Goal: Task Accomplishment & Management: Use online tool/utility

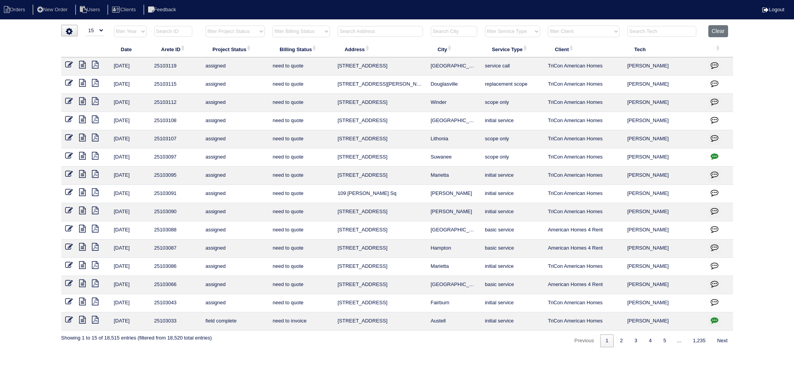
select select "15"
click at [666, 29] on input "text" at bounding box center [661, 31] width 69 height 11
click at [228, 26] on select "filter Project Status -- Any Project Status -- new order assigned in progress f…" at bounding box center [235, 32] width 59 height 12
click at [644, 31] on input "text" at bounding box center [661, 31] width 69 height 11
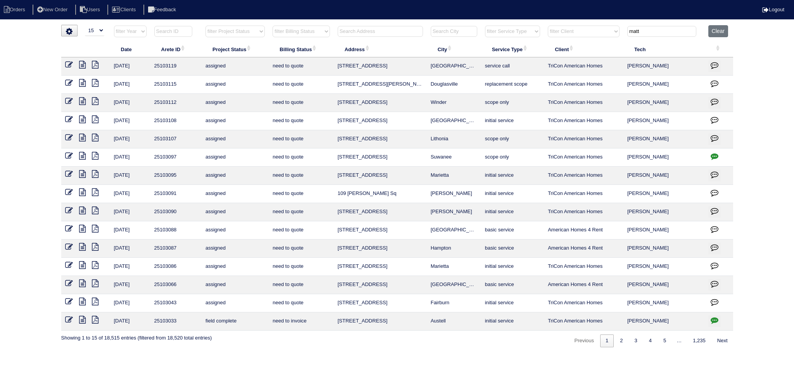
type input "matt"
click at [239, 32] on select "filter Project Status -- Any Project Status -- new order assigned in progress f…" at bounding box center [235, 32] width 59 height 12
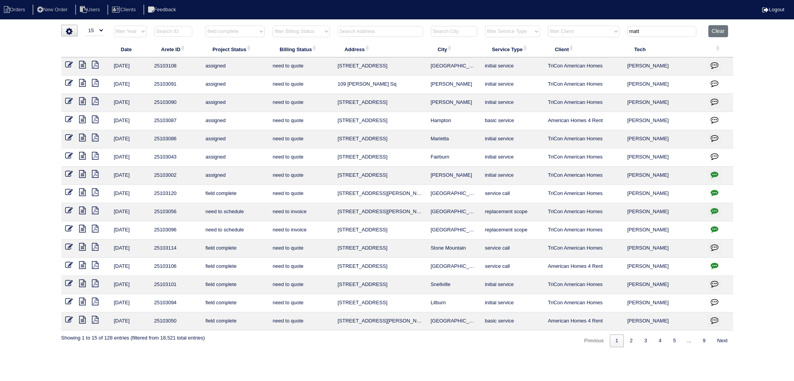
click at [206, 26] on select "filter Project Status -- Any Project Status -- new order assigned in progress f…" at bounding box center [235, 32] width 59 height 12
select select "field complete"
type input "matt"
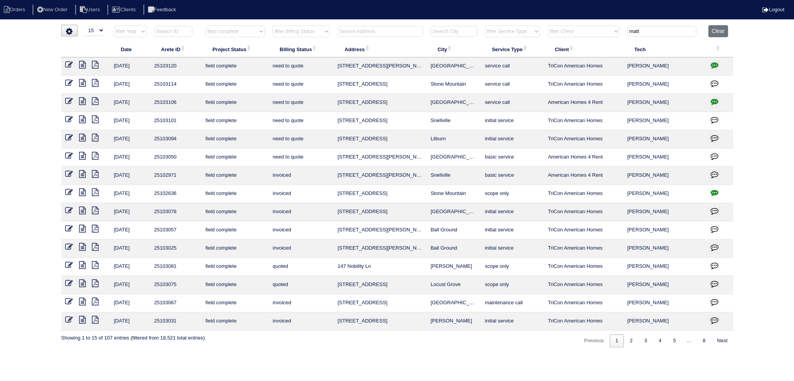
click at [712, 192] on icon "button" at bounding box center [715, 193] width 8 height 8
type textarea "8/19/25 - Service approved - Sent to Dan, Payton - KE Per site super - needs to…"
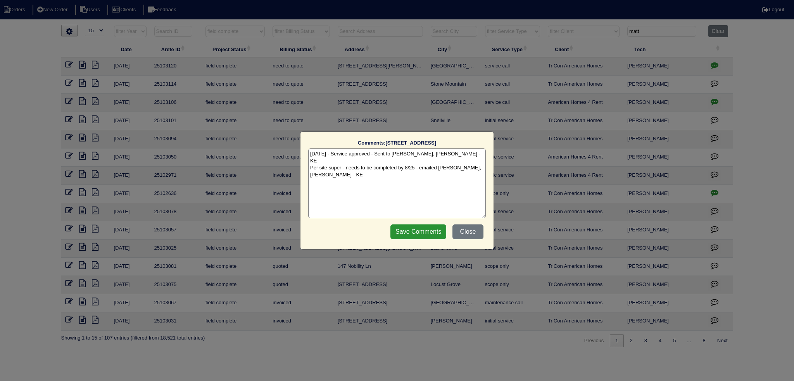
click at [712, 192] on div "Comments: 563 Freemans Walk The comments on file have changed since you started…" at bounding box center [397, 190] width 794 height 381
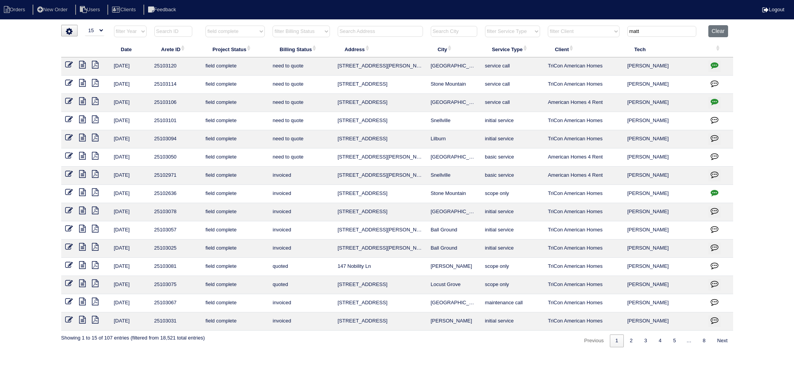
click at [84, 175] on icon at bounding box center [82, 174] width 7 height 8
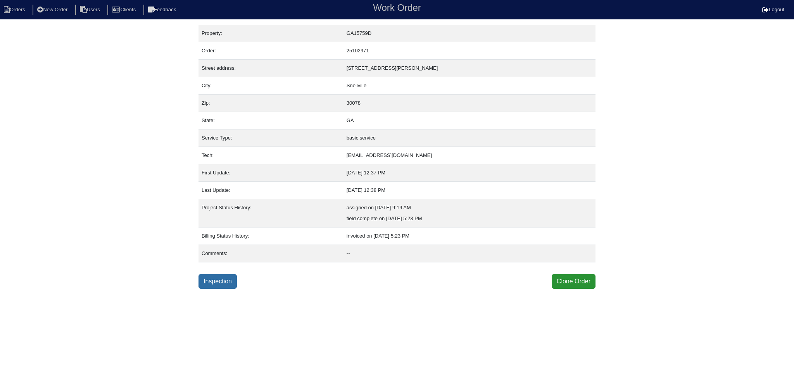
drag, startPoint x: 0, startPoint y: 0, endPoint x: 208, endPoint y: 282, distance: 350.3
click at [207, 282] on link "Inspection" at bounding box center [218, 281] width 38 height 15
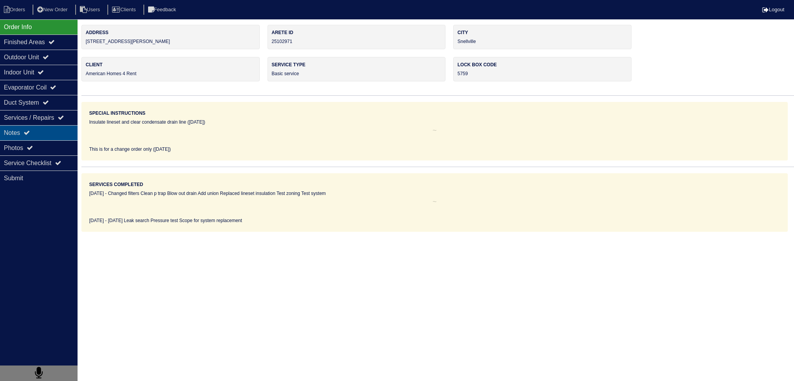
click at [53, 137] on div "Notes" at bounding box center [39, 132] width 78 height 15
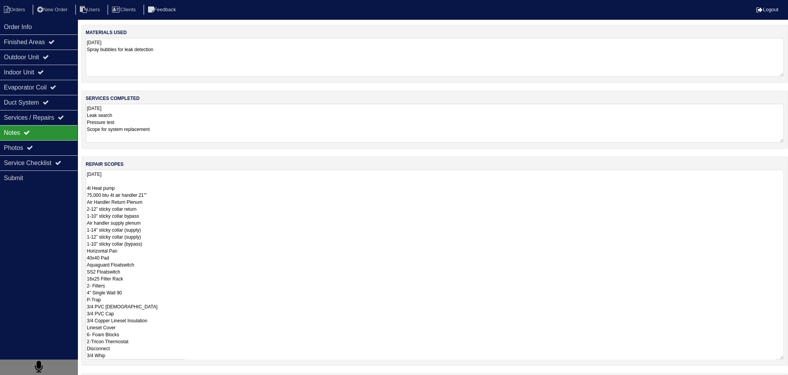
click at [133, 192] on textarea "[DATE] 4t Heat pump 75,000 btu 4t air handler 21”” Air Handler Return Plenum 2-…" at bounding box center [435, 265] width 698 height 190
click at [166, 196] on textarea "[DATE] 4t Heat pump 75,000 btu 4t air handler 21”” Air Handler Return Plenum 2-…" at bounding box center [435, 265] width 698 height 190
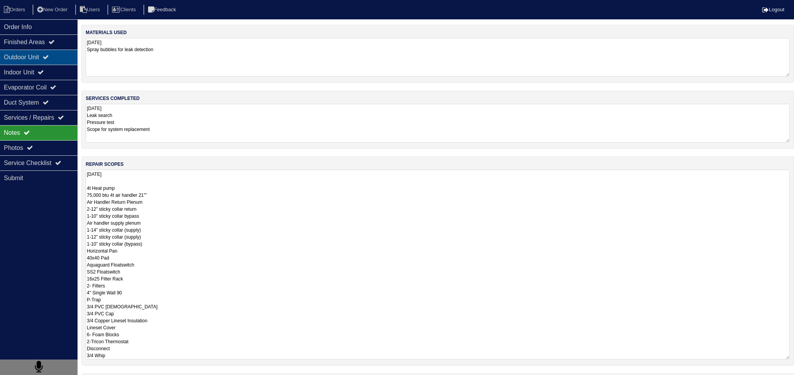
click at [55, 55] on div "Outdoor Unit" at bounding box center [39, 57] width 78 height 15
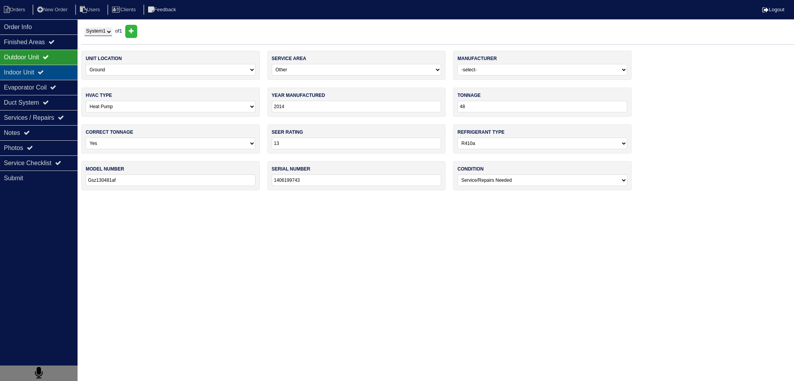
click at [44, 74] on icon at bounding box center [41, 72] width 6 height 6
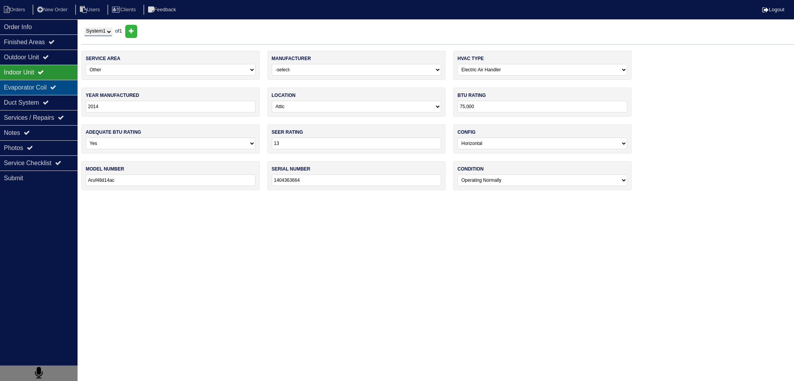
click at [40, 85] on div "Evaporator Coil" at bounding box center [39, 87] width 78 height 15
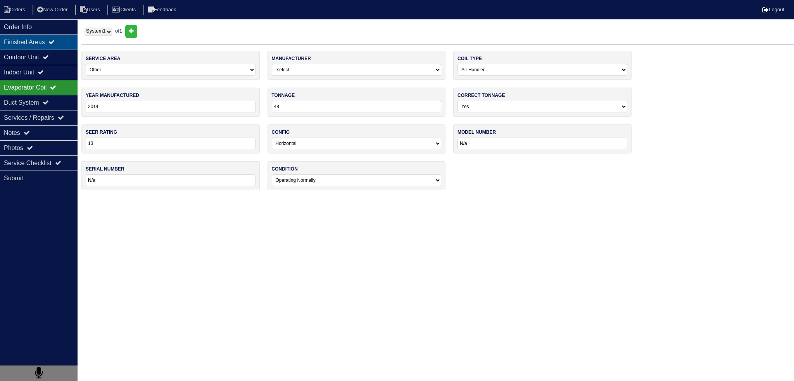
click at [42, 48] on div "Finished Areas" at bounding box center [39, 42] width 78 height 15
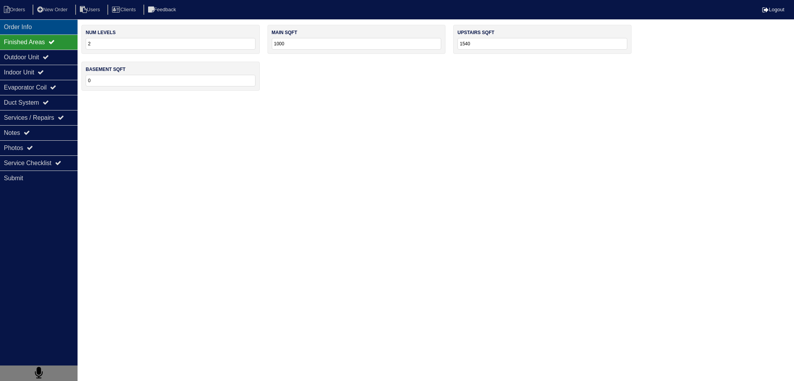
click at [42, 29] on div "Order Info" at bounding box center [39, 26] width 78 height 15
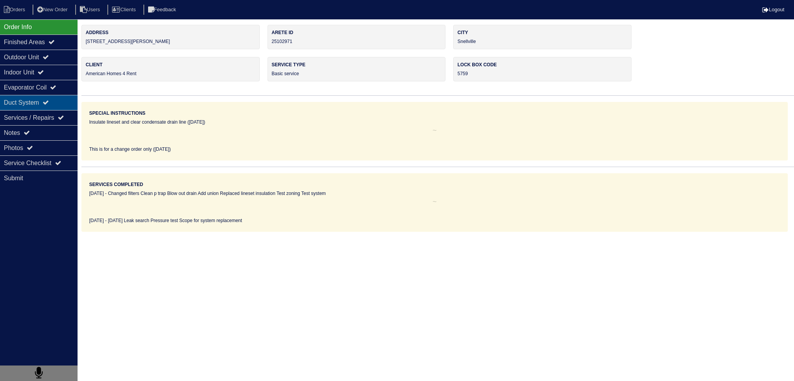
click at [44, 101] on div "Duct System" at bounding box center [39, 102] width 78 height 15
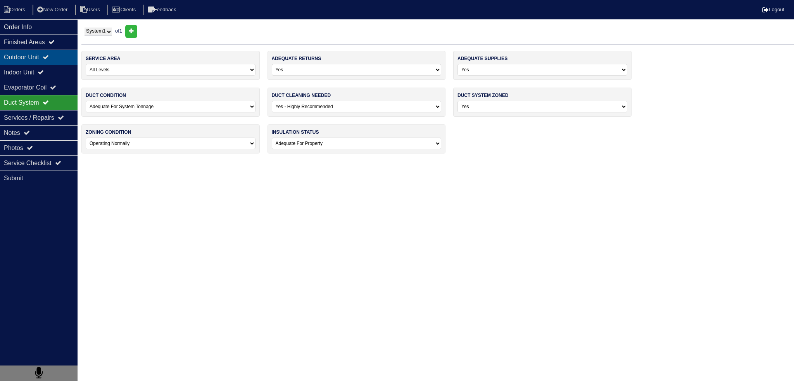
click at [49, 64] on div "Outdoor Unit" at bounding box center [39, 57] width 78 height 15
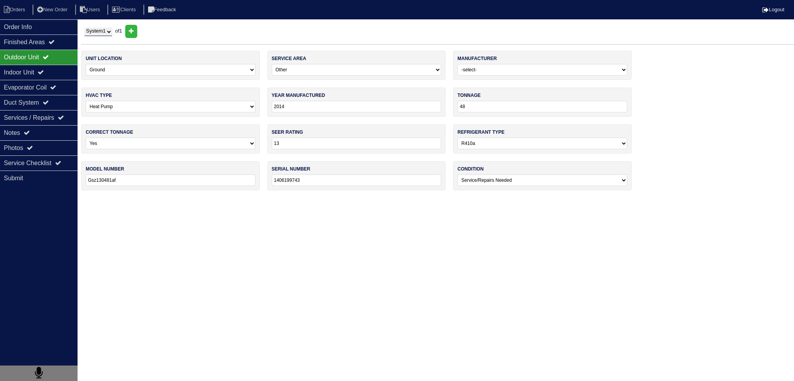
click at [48, 60] on icon at bounding box center [46, 57] width 6 height 6
click at [44, 74] on icon at bounding box center [41, 72] width 6 height 6
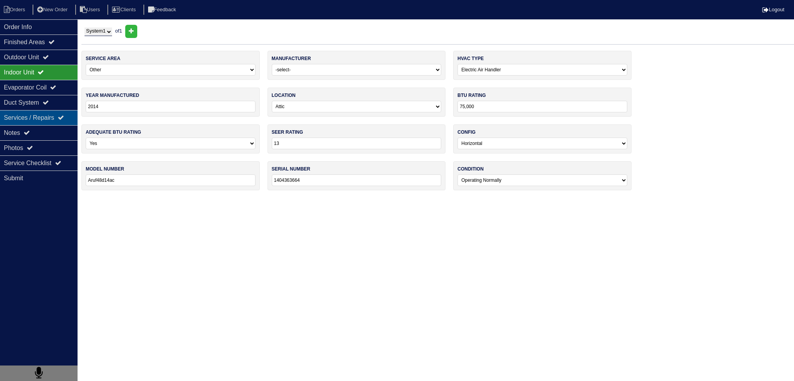
click at [41, 123] on div "Services / Repairs" at bounding box center [39, 117] width 78 height 15
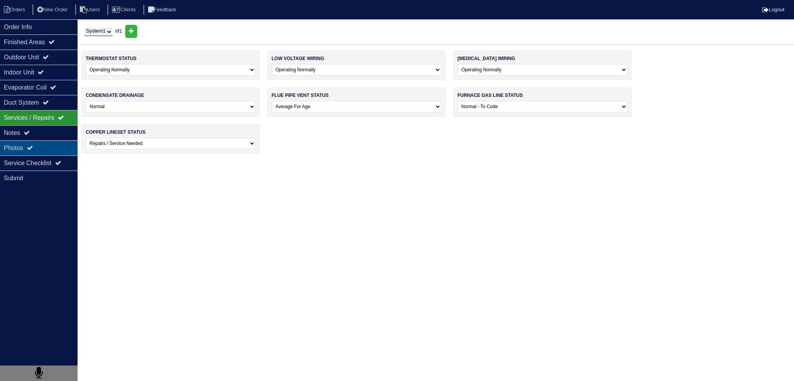
click at [42, 141] on div "Photos" at bounding box center [39, 147] width 78 height 15
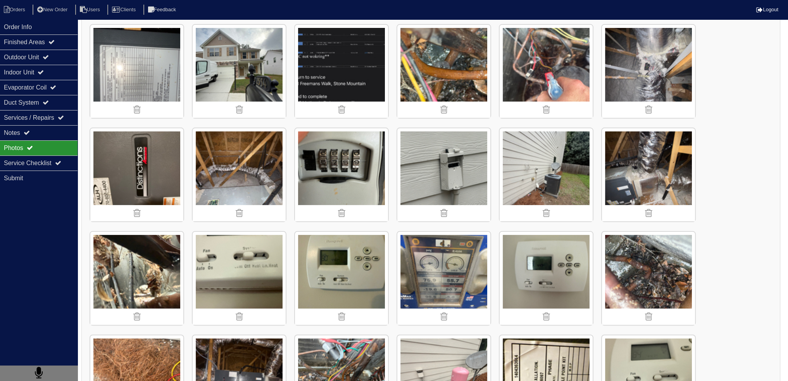
scroll to position [284, 0]
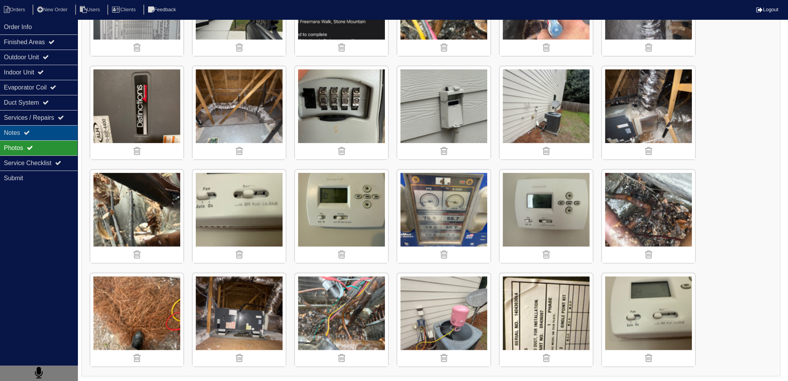
click at [33, 135] on div "Notes" at bounding box center [39, 132] width 78 height 15
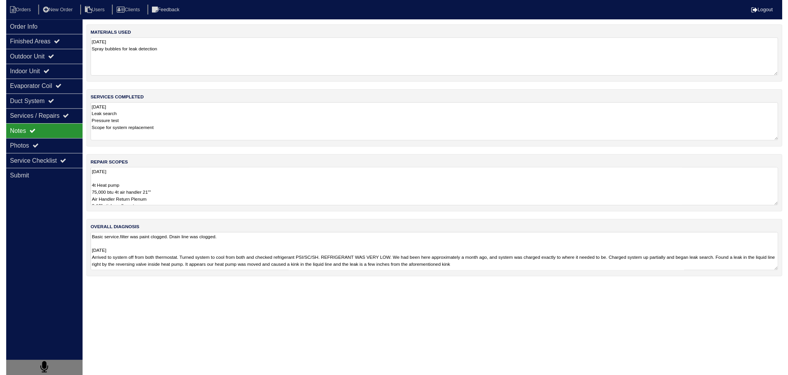
scroll to position [0, 0]
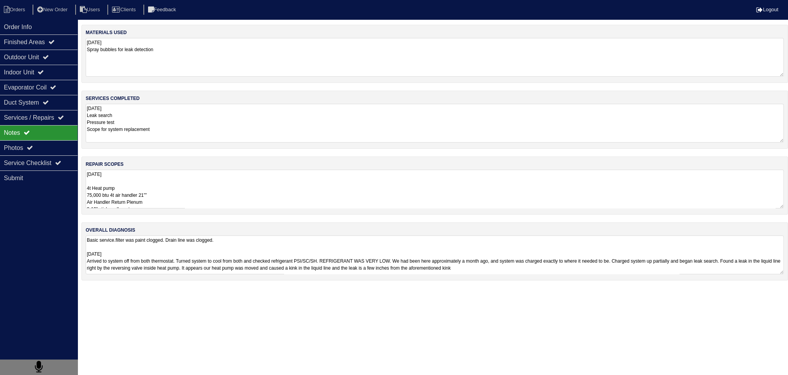
click at [143, 180] on textarea "8.22.25 4t Heat pump 75,000 btu 4t air handler 21”” Air Handler Return Plenum 2…" at bounding box center [435, 189] width 698 height 39
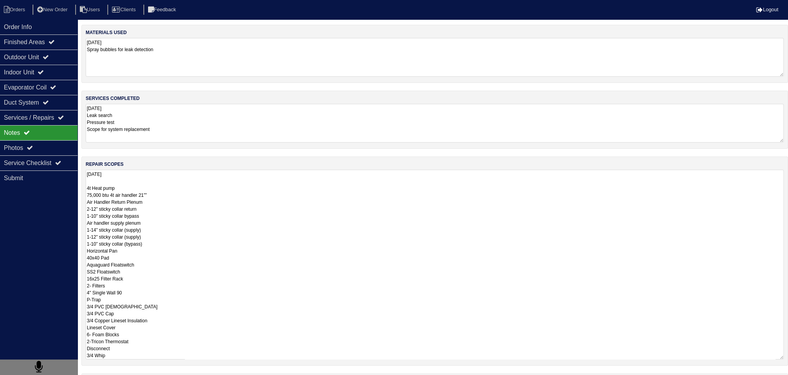
drag, startPoint x: 166, startPoint y: 194, endPoint x: 84, endPoint y: 192, distance: 82.2
click at [84, 192] on div "repair scopes 8.22.25 4t Heat pump 75,000 btu 4t air handler 21”” Air Handler R…" at bounding box center [434, 261] width 707 height 209
click at [92, 188] on textarea "8.22.25 4t Heat pump Air Handler Return Plenum 2-12” sticky collar return 1-10”…" at bounding box center [435, 265] width 698 height 190
click at [89, 186] on textarea "8.22.25 4ton Heat pump Air Handler Return Plenum 2-12” sticky collar return 1-1…" at bounding box center [435, 265] width 698 height 190
click at [90, 190] on textarea "8.22.25 4 ton Heat pump Air Handler Return Plenum 2-12” sticky collar return 1-…" at bounding box center [435, 265] width 698 height 190
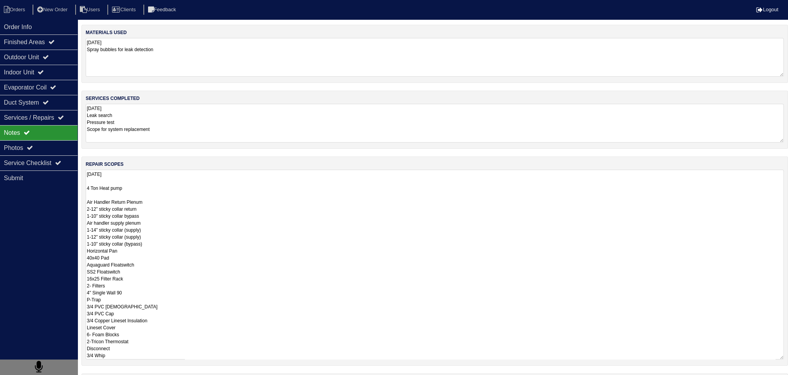
drag, startPoint x: 164, startPoint y: 190, endPoint x: 162, endPoint y: 186, distance: 4.7
click at [164, 189] on textarea "8.22.25 4 Ton Heat pump Air Handler Return Plenum 2-12” sticky collar return 1-…" at bounding box center [435, 265] width 698 height 190
drag, startPoint x: 123, startPoint y: 197, endPoint x: 139, endPoint y: 204, distance: 17.7
click at [139, 204] on textarea "8.22.25 4 Ton Heat pump 4 Ton Air Hanlder 21" Air Handler Return Plenum 2-12” s…" at bounding box center [435, 265] width 698 height 190
click at [126, 204] on textarea "8.22.25 4 Ton Heat pump 4 Ton Air Handler 21" Air Handler Return Plenum 2-12” s…" at bounding box center [435, 265] width 698 height 190
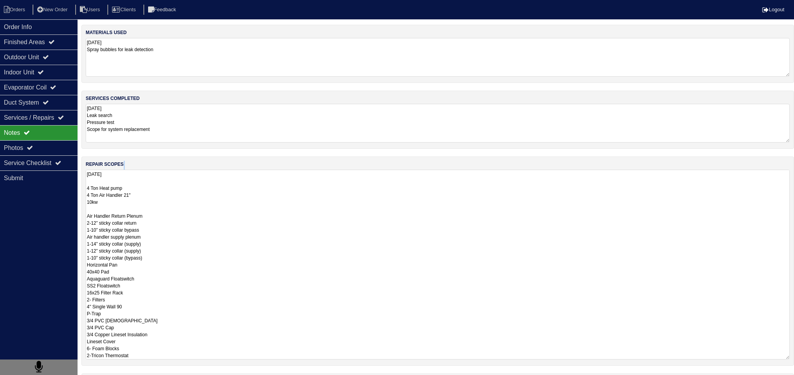
click at [86, 213] on div "repair scopes 8.22.25 4 Ton Heat pump 4 Ton Air Handler 21" 10kw Air Handler Re…" at bounding box center [437, 261] width 713 height 209
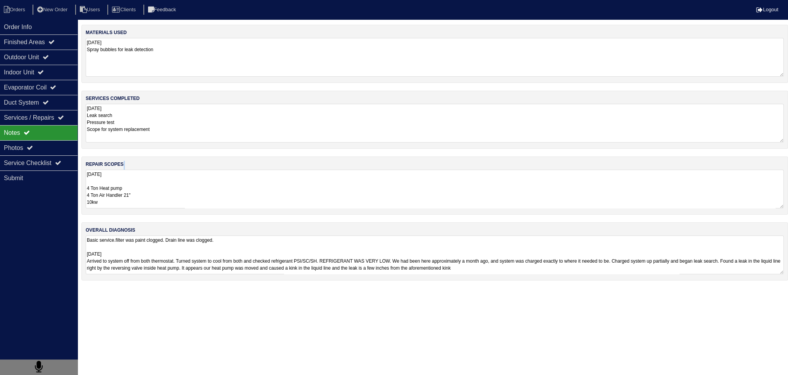
click at [129, 190] on textarea "8.22.25 4 Ton Heat pump 4 Ton Air Handler 21" 10kw Air Handler Return Plenum 2-…" at bounding box center [435, 189] width 698 height 39
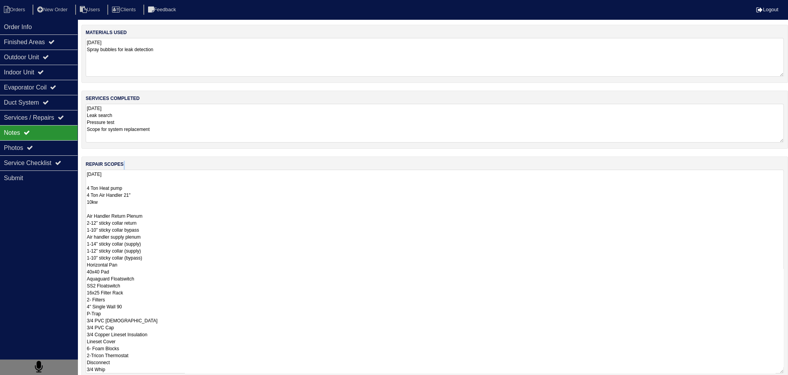
click at [182, 210] on textarea "8.22.25 4 Ton Heat pump 4 Ton Air Handler 21" 10kw Air Handler Return Plenum 2-…" at bounding box center [435, 272] width 698 height 204
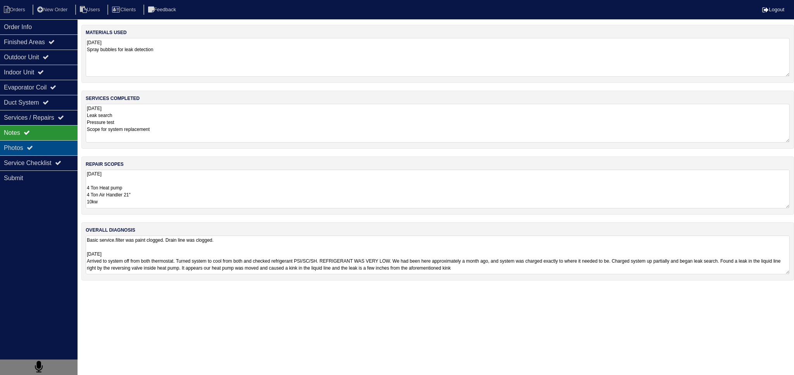
click at [50, 149] on div "Photos" at bounding box center [39, 147] width 78 height 15
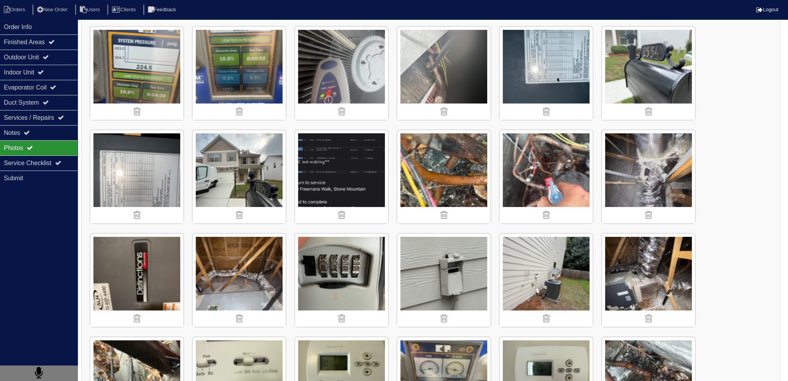
scroll to position [284, 0]
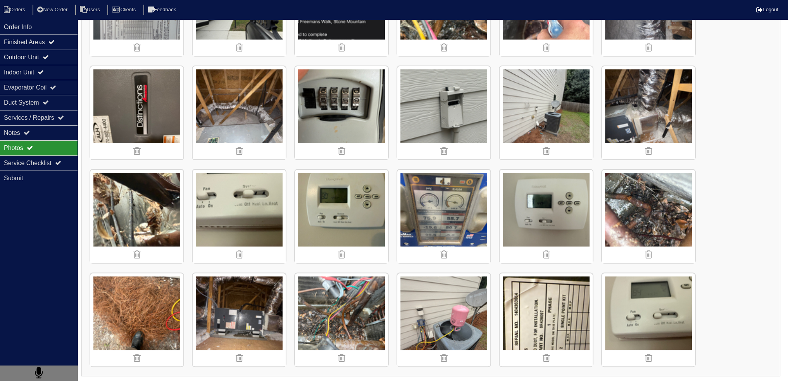
click at [245, 301] on img at bounding box center [239, 319] width 93 height 93
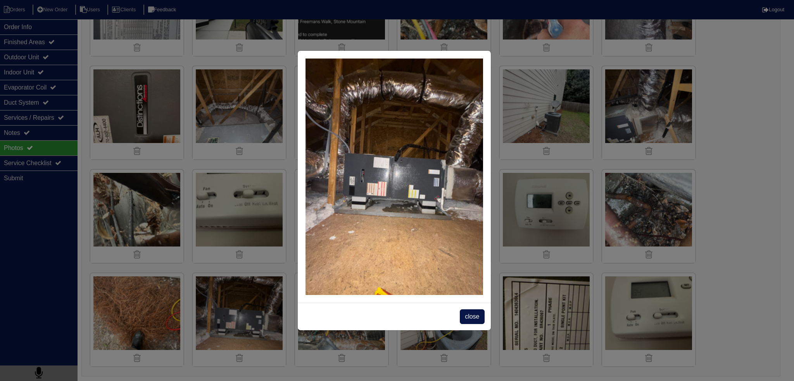
drag, startPoint x: 479, startPoint y: 317, endPoint x: 472, endPoint y: 317, distance: 6.6
click at [478, 317] on span "close" at bounding box center [472, 316] width 24 height 15
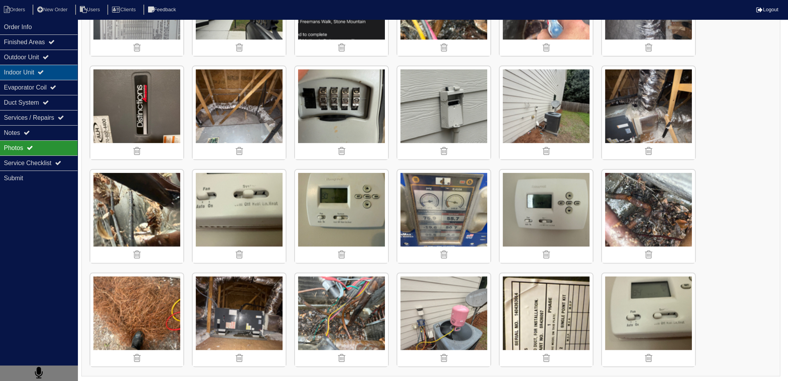
click at [47, 75] on div "Indoor Unit" at bounding box center [39, 72] width 78 height 15
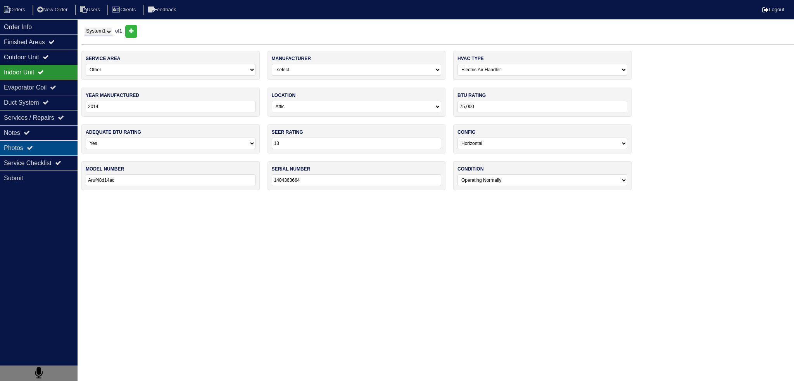
click at [42, 147] on div "Photos" at bounding box center [39, 147] width 78 height 15
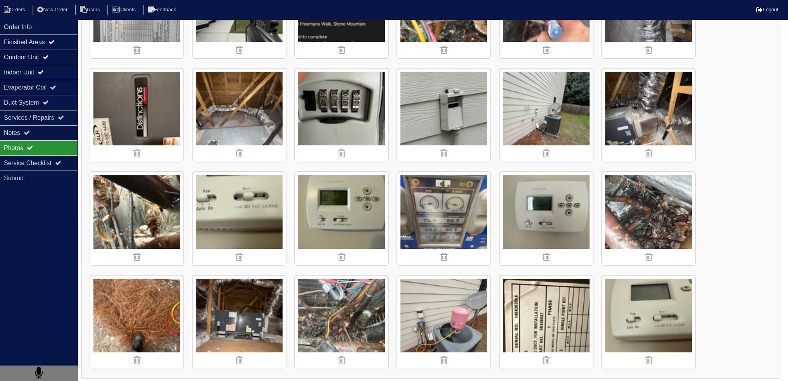
scroll to position [284, 0]
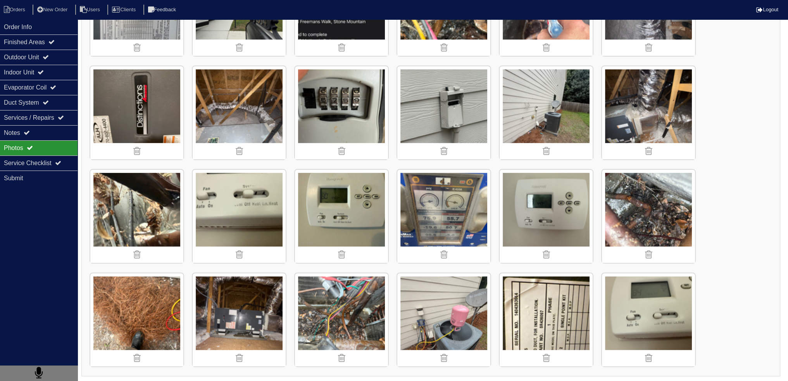
click at [233, 296] on img at bounding box center [239, 319] width 93 height 93
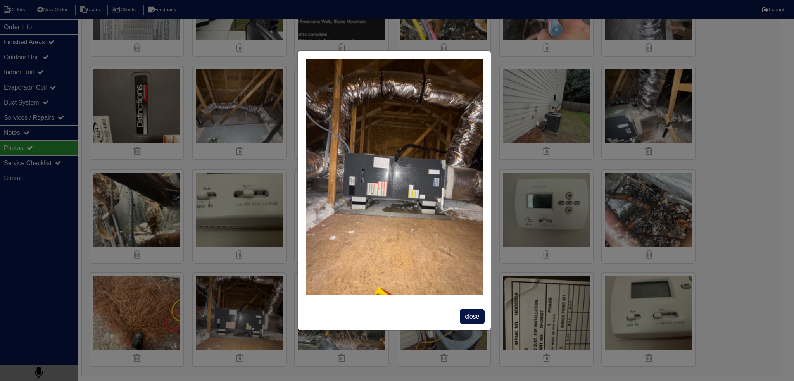
click at [477, 317] on span "close" at bounding box center [472, 316] width 24 height 15
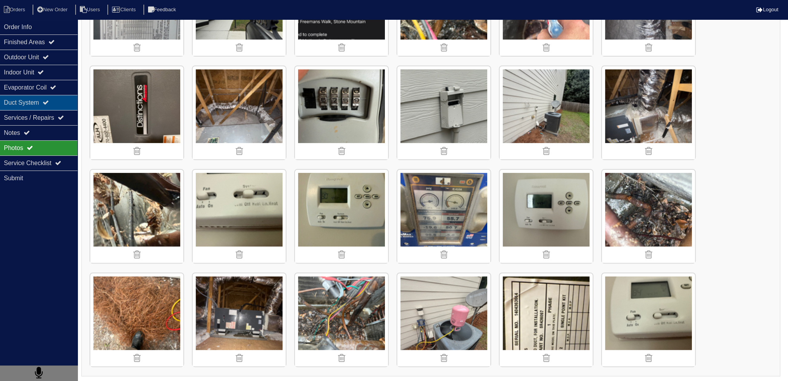
click at [47, 107] on div "Duct System" at bounding box center [39, 102] width 78 height 15
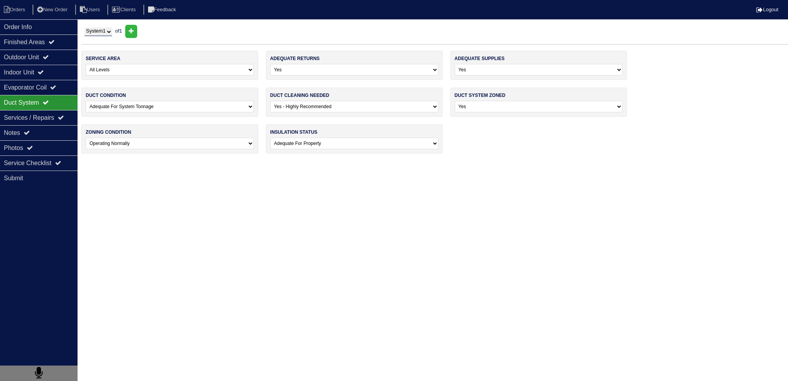
scroll to position [0, 0]
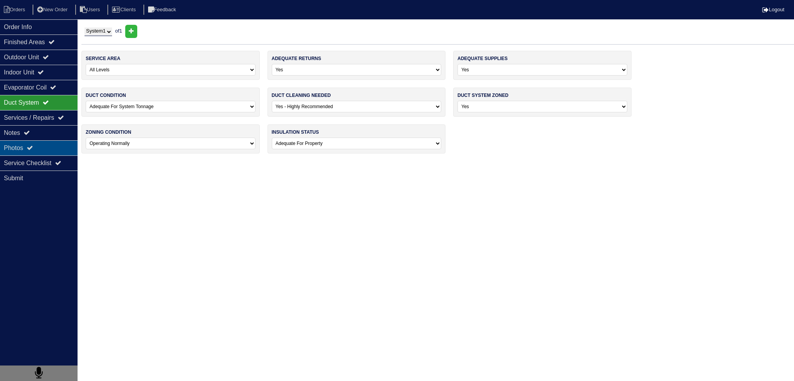
click at [51, 152] on div "Photos" at bounding box center [39, 147] width 78 height 15
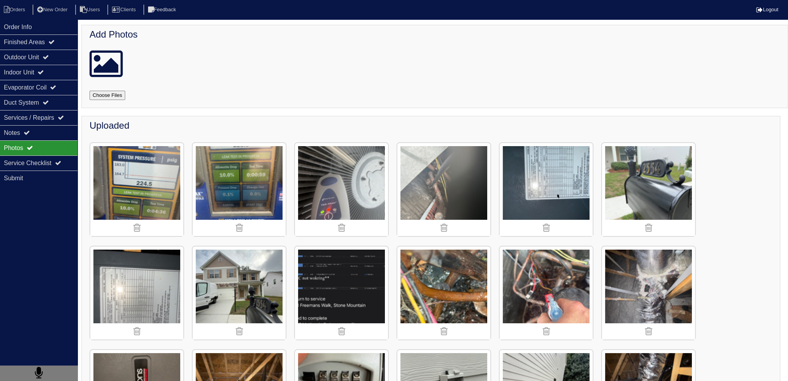
click at [343, 300] on img at bounding box center [341, 293] width 93 height 93
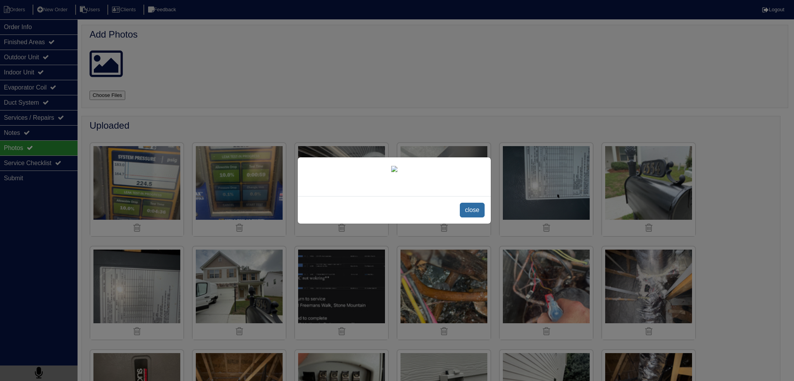
click at [468, 218] on span "close" at bounding box center [472, 210] width 24 height 15
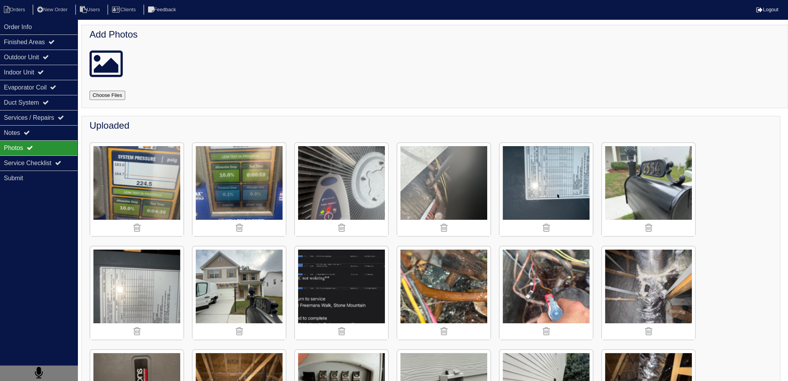
click at [344, 330] on div at bounding box center [341, 331] width 93 height 16
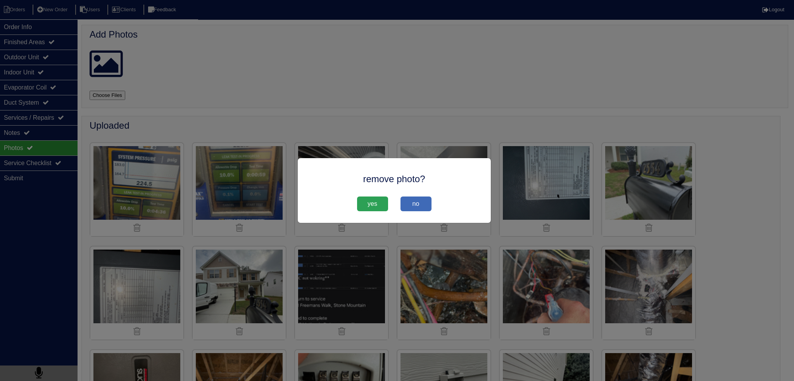
click at [364, 205] on span "yes" at bounding box center [372, 204] width 31 height 15
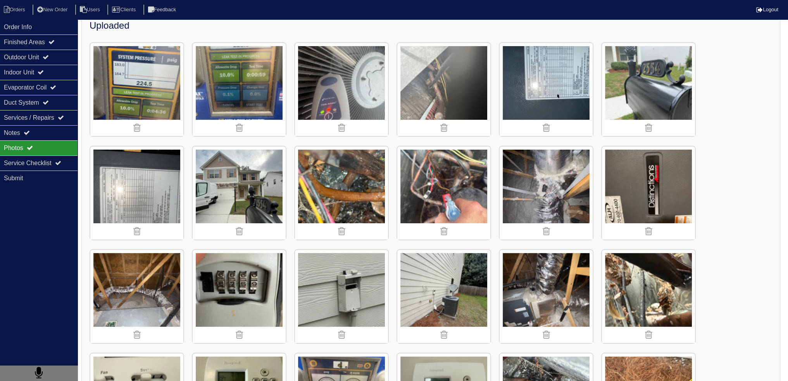
scroll to position [90, 0]
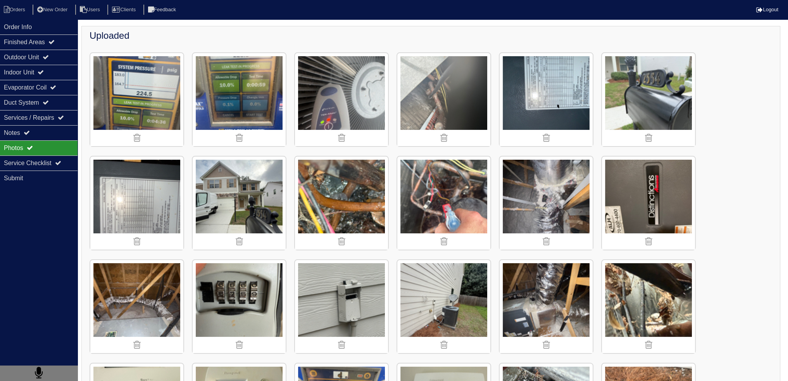
click at [560, 181] on img at bounding box center [546, 203] width 93 height 93
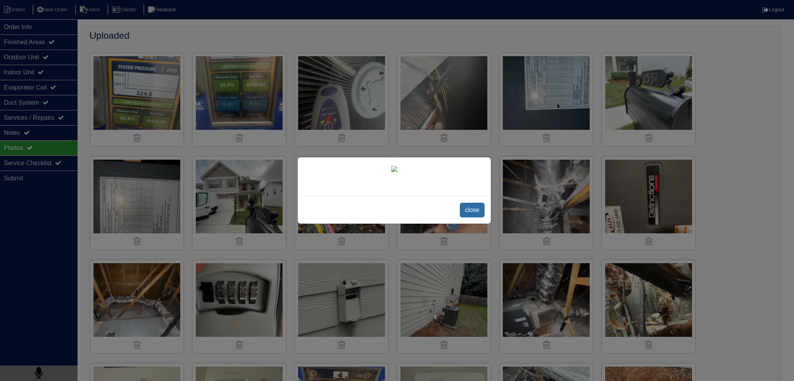
click at [479, 218] on span "close" at bounding box center [472, 210] width 24 height 15
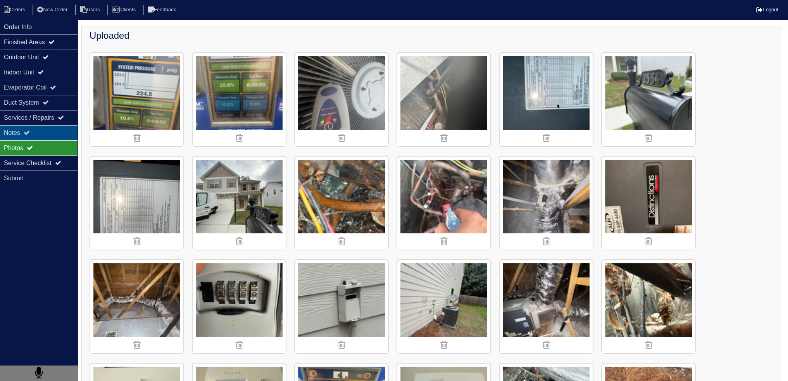
click at [37, 129] on div "Notes" at bounding box center [39, 132] width 78 height 15
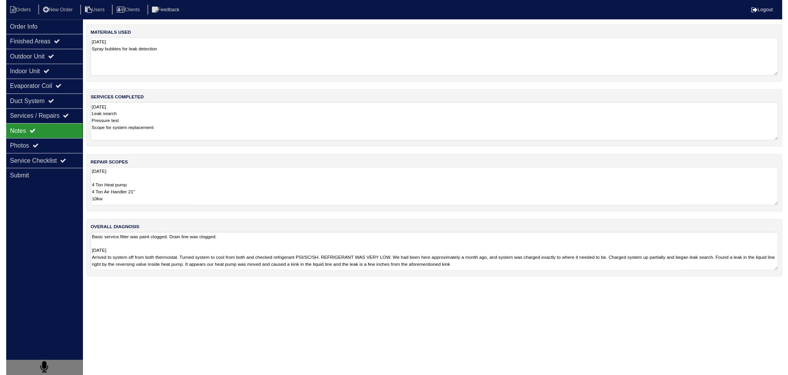
scroll to position [0, 0]
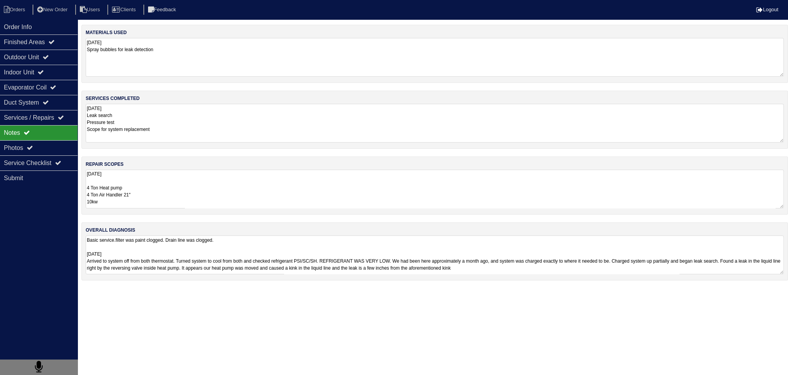
click at [149, 209] on textarea "8.22.25 4 Ton Heat pump 4 Ton Air Handler 21" 10kw Air Handler Return Plenum 2-…" at bounding box center [435, 189] width 698 height 39
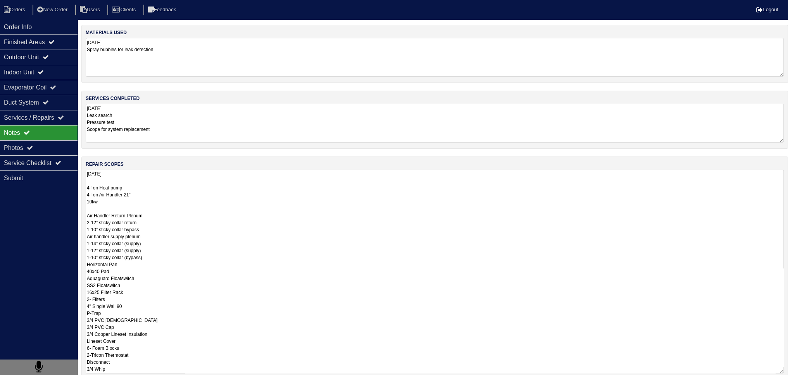
drag, startPoint x: 158, startPoint y: 258, endPoint x: 79, endPoint y: 234, distance: 82.6
click at [79, 234] on div "Order Info Finished Areas Outdoor Unit Indoor Unit Evaporator Coil Duct System …" at bounding box center [394, 239] width 788 height 429
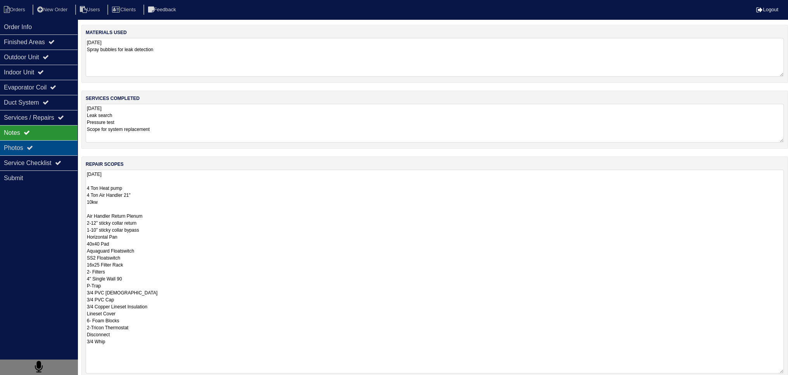
type textarea "8.22.25 4 Ton Heat pump 4 Ton Air Handler 21" 10kw Air Handler Return Plenum 2-…"
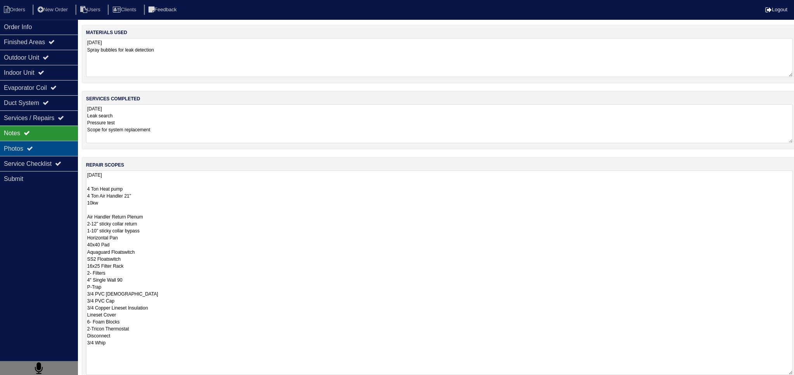
click at [33, 150] on icon at bounding box center [30, 148] width 6 height 6
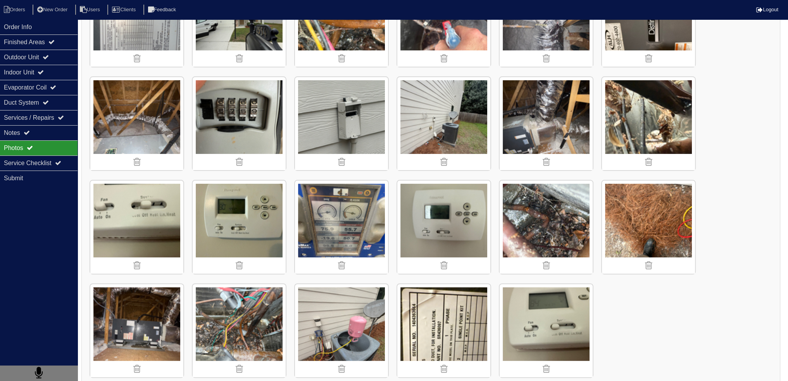
scroll to position [284, 0]
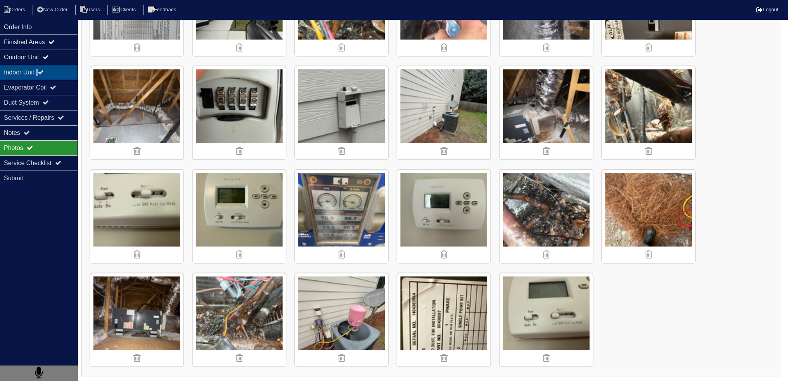
click at [42, 67] on div "Indoor Unit" at bounding box center [39, 72] width 78 height 15
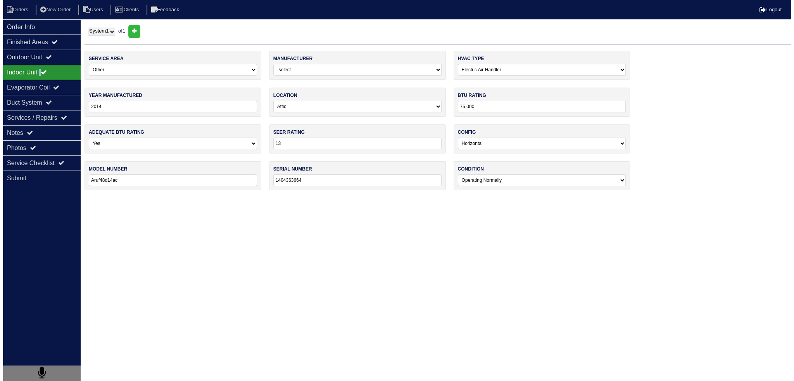
scroll to position [0, 0]
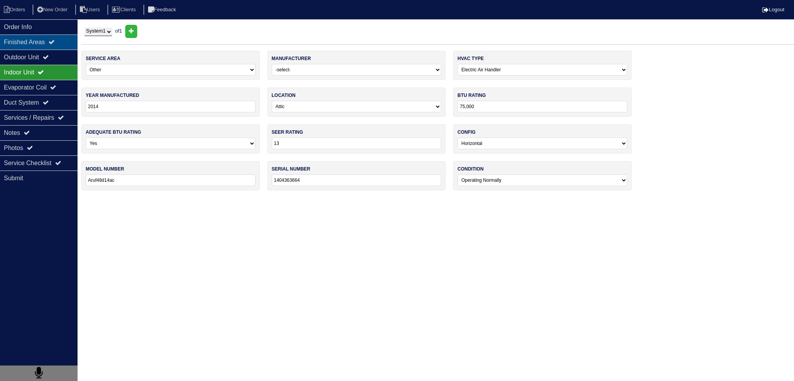
click at [41, 47] on div "Finished Areas" at bounding box center [39, 42] width 78 height 15
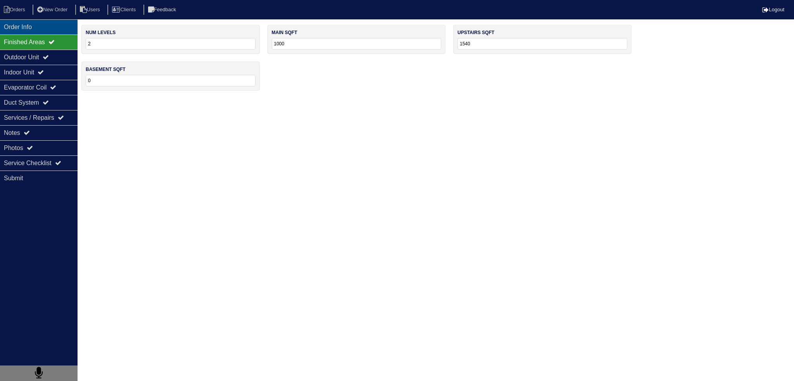
click at [28, 28] on div "Order Info" at bounding box center [39, 26] width 78 height 15
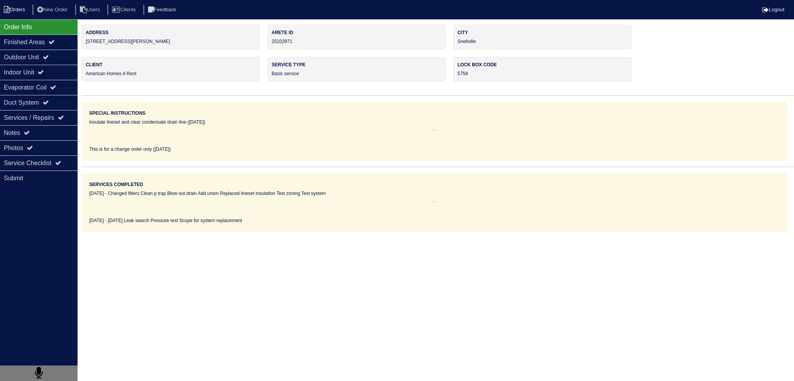
click at [19, 9] on li "Orders" at bounding box center [15, 10] width 31 height 10
select select "15"
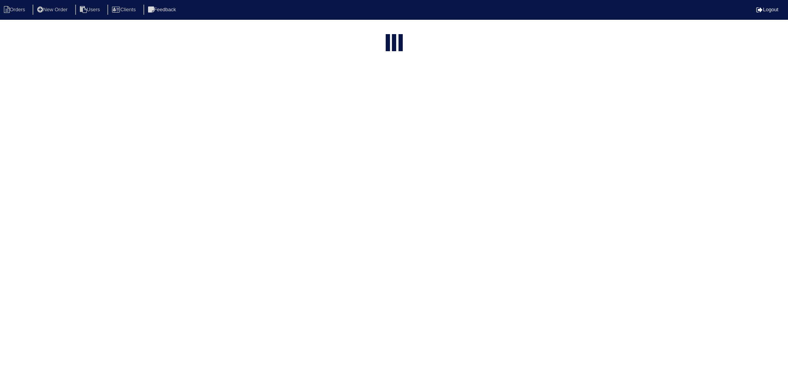
select select "field complete"
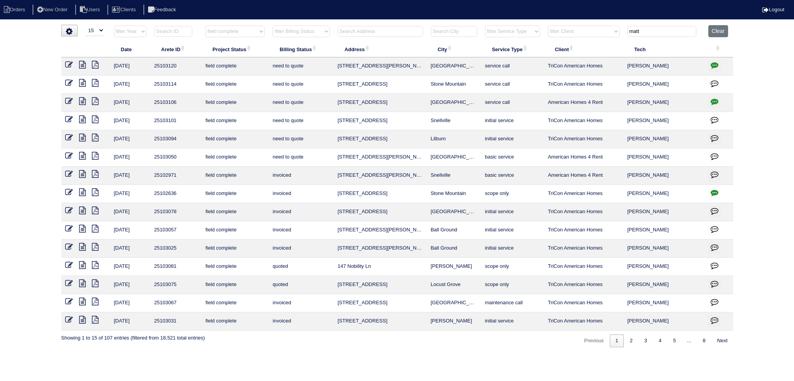
click at [84, 154] on icon at bounding box center [82, 156] width 7 height 8
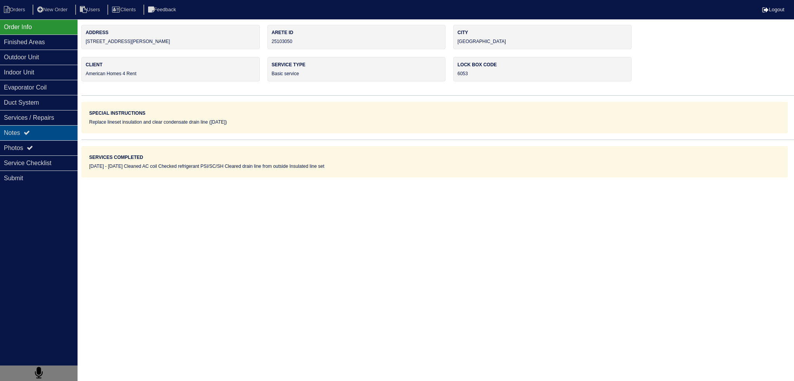
click at [35, 131] on div "Notes" at bounding box center [39, 132] width 78 height 15
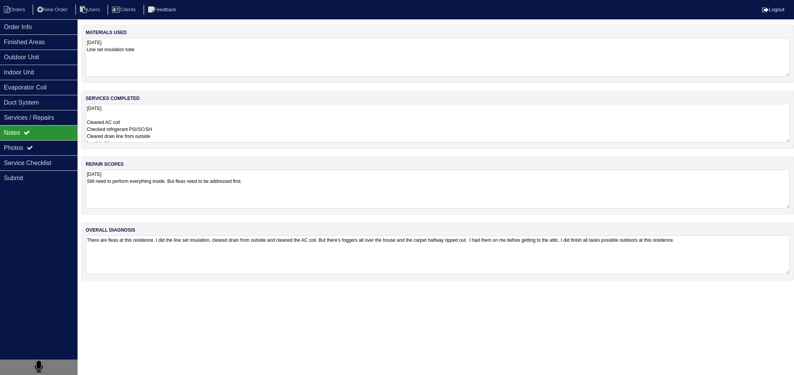
click at [175, 107] on textarea "08.23.25 Cleaned AC coil Checked refrigerant PSI/SC/SH Cleared drain line from …" at bounding box center [438, 123] width 704 height 39
click at [48, 24] on div "Order Info" at bounding box center [39, 26] width 78 height 15
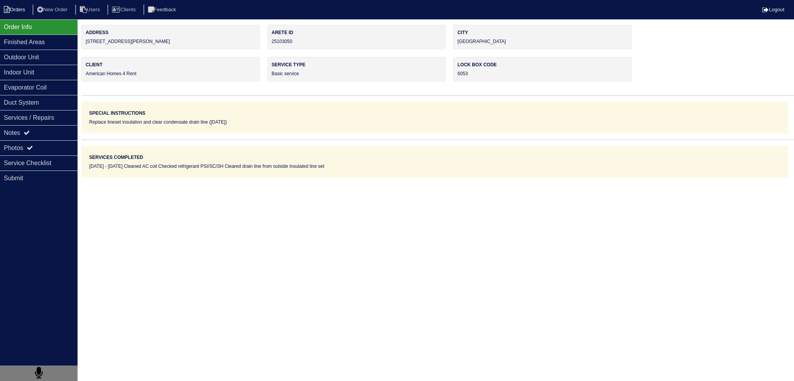
click at [23, 14] on li "Orders" at bounding box center [15, 10] width 31 height 10
select select "15"
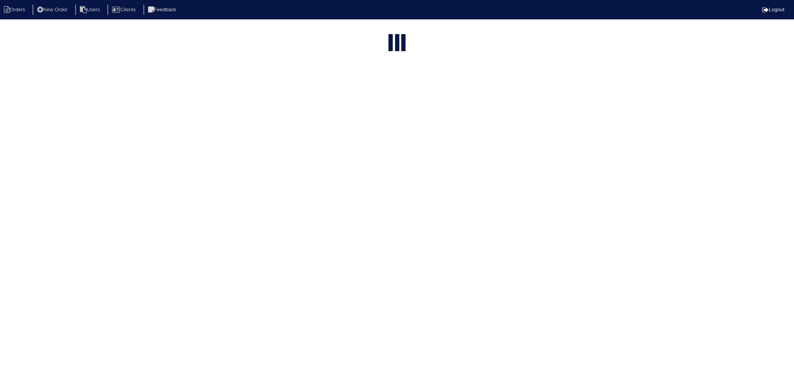
type input "matt"
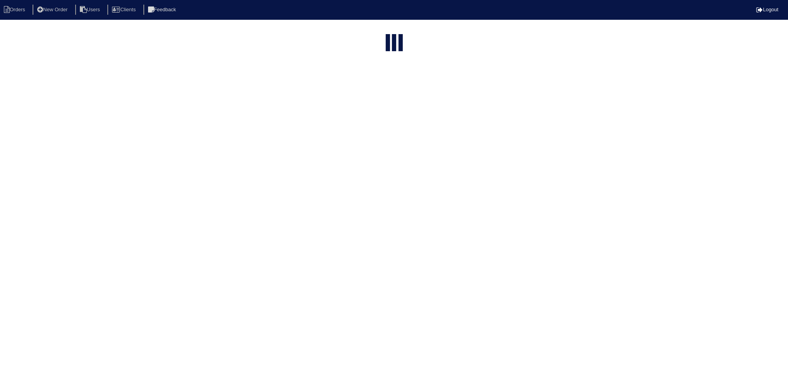
select select "field complete"
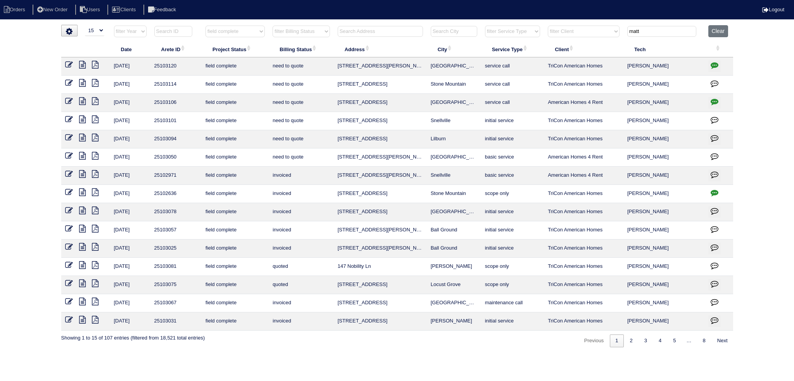
click at [84, 121] on icon at bounding box center [82, 120] width 7 height 8
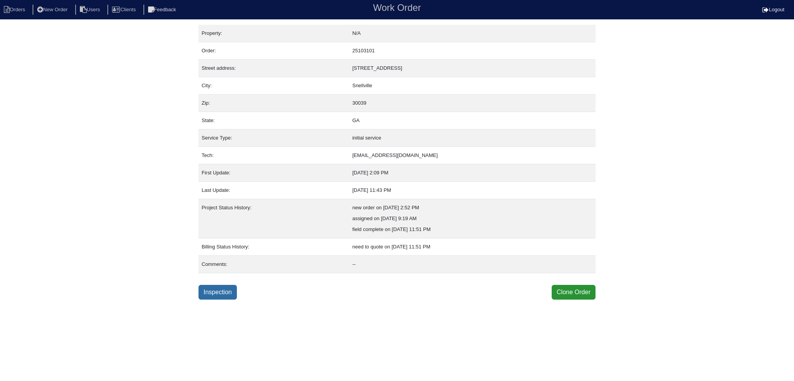
click at [216, 288] on link "Inspection" at bounding box center [218, 292] width 38 height 15
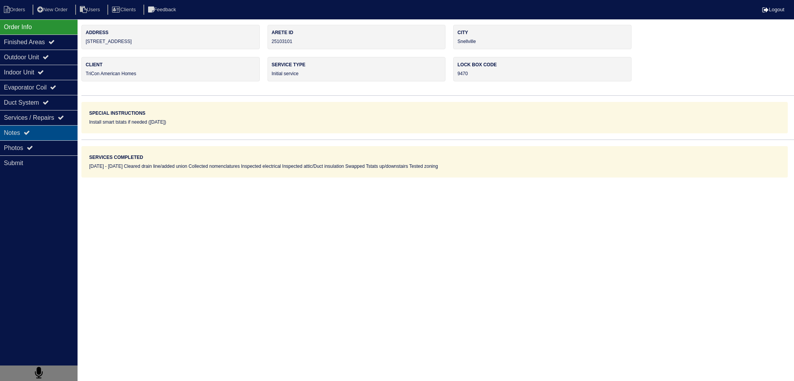
click at [42, 130] on div "Notes" at bounding box center [39, 132] width 78 height 15
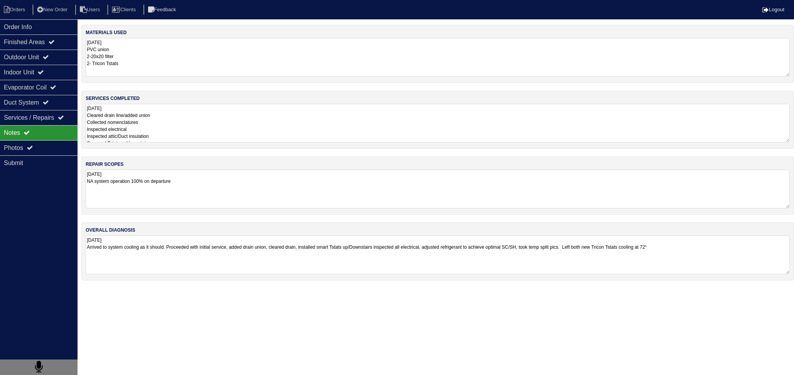
click at [178, 121] on textarea "8.22.25 Cleared drain line/added union Collected nomenclatures Inspected electr…" at bounding box center [438, 123] width 704 height 39
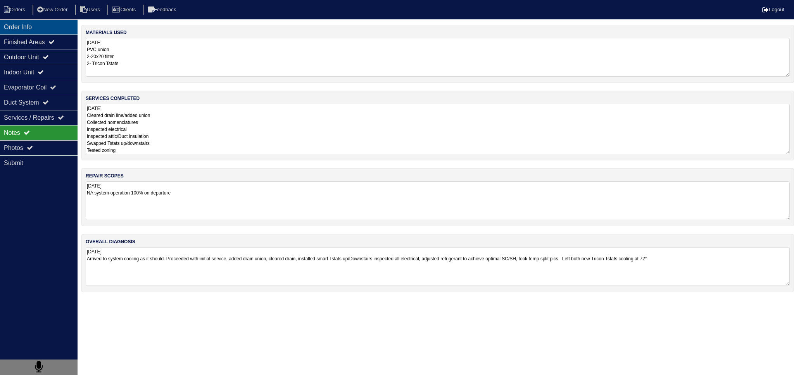
drag, startPoint x: 44, startPoint y: 40, endPoint x: 34, endPoint y: 33, distance: 12.2
click at [44, 38] on div "Finished Areas" at bounding box center [39, 42] width 78 height 15
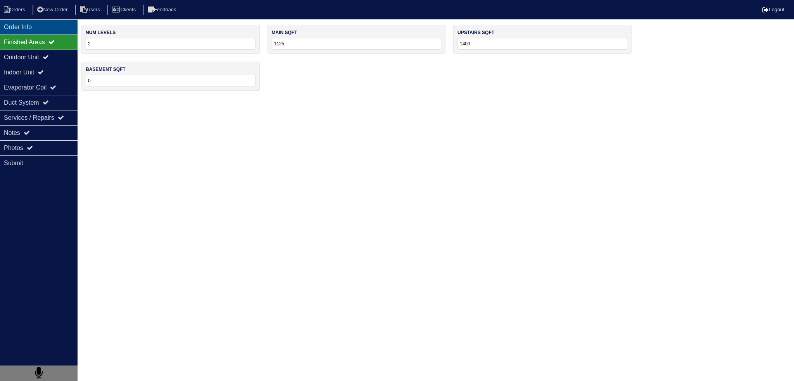
click at [29, 29] on div "Order Info" at bounding box center [39, 26] width 78 height 15
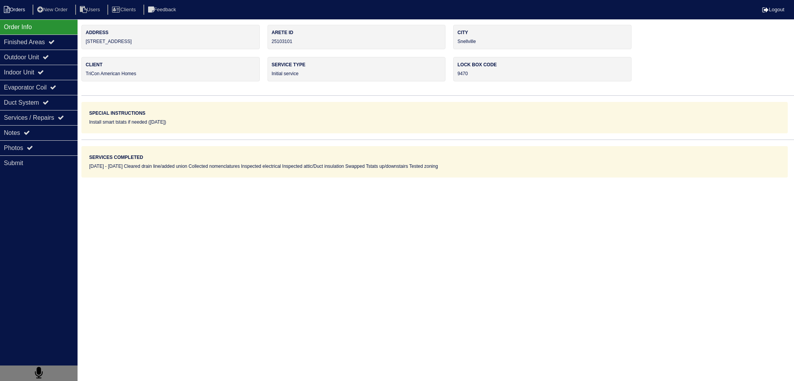
click at [16, 8] on li "Orders" at bounding box center [15, 10] width 31 height 10
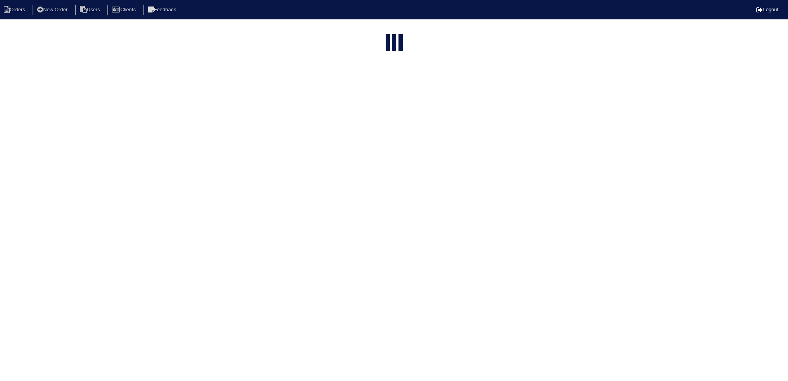
select select "15"
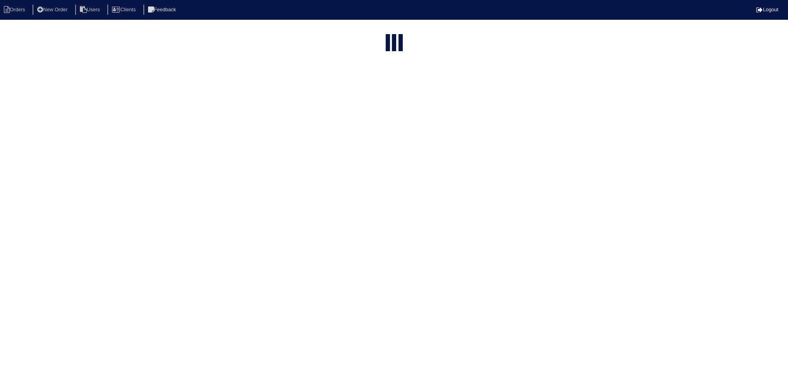
select select "field complete"
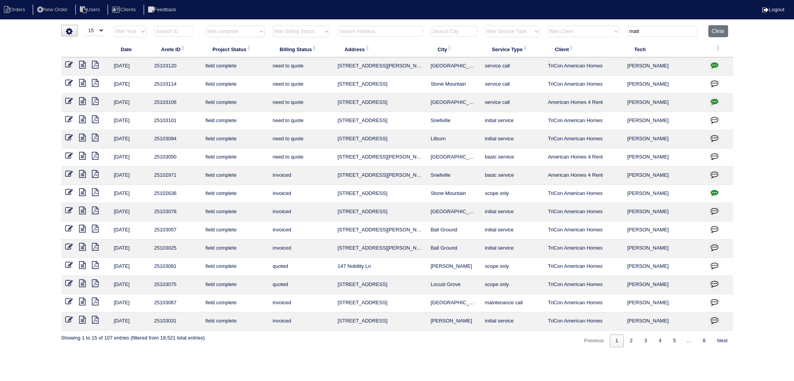
click at [80, 138] on icon at bounding box center [82, 138] width 7 height 8
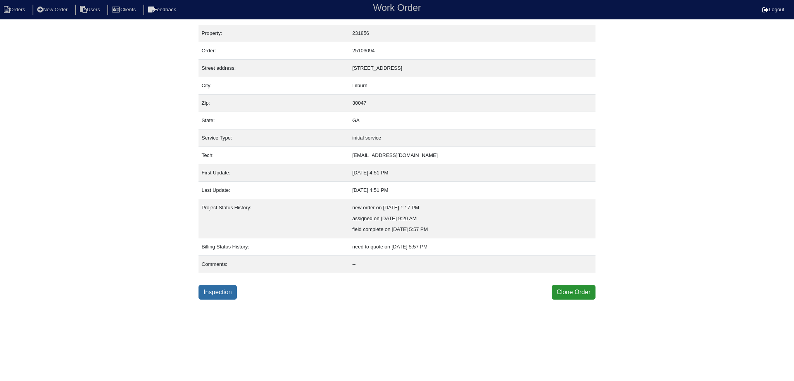
click at [223, 293] on link "Inspection" at bounding box center [218, 292] width 38 height 15
select select "0"
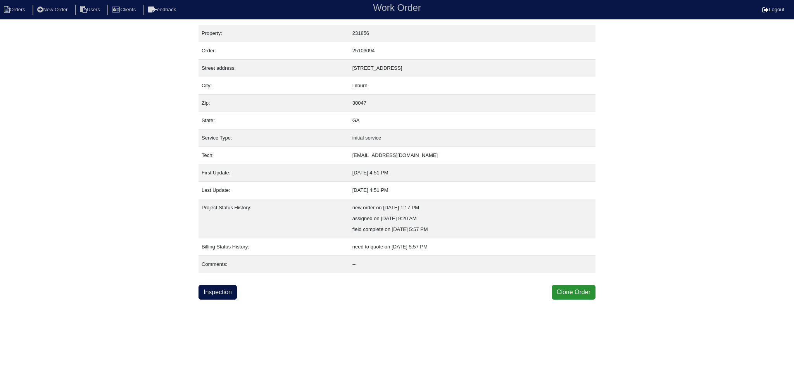
select select "0"
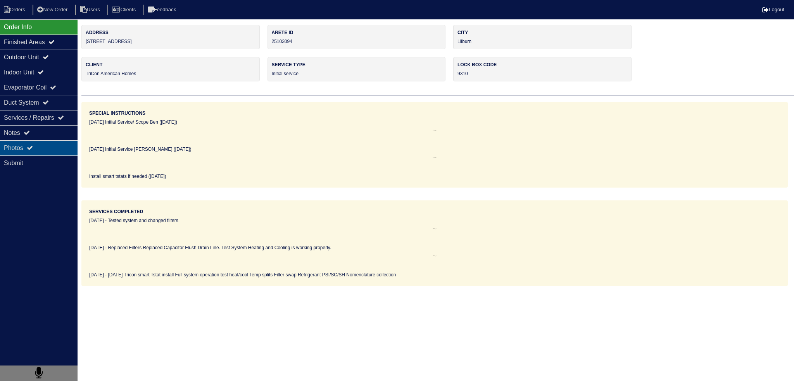
click at [48, 154] on div "Photos" at bounding box center [39, 147] width 78 height 15
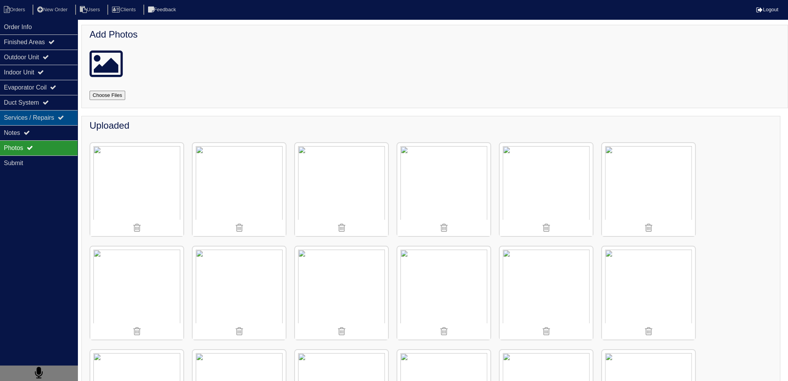
click at [43, 122] on div "Services / Repairs" at bounding box center [39, 117] width 78 height 15
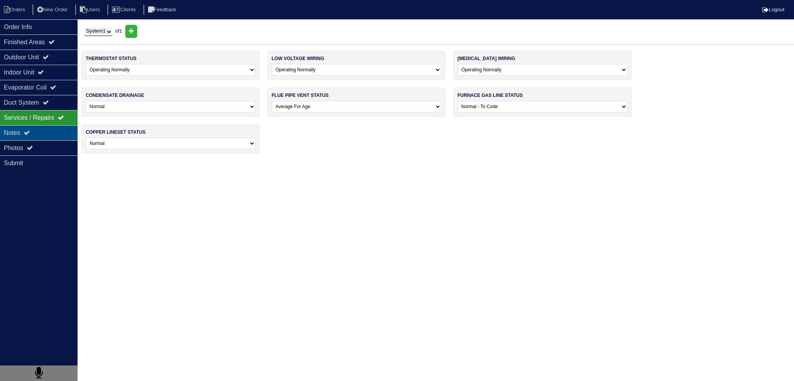
click at [48, 128] on div "Notes" at bounding box center [39, 132] width 78 height 15
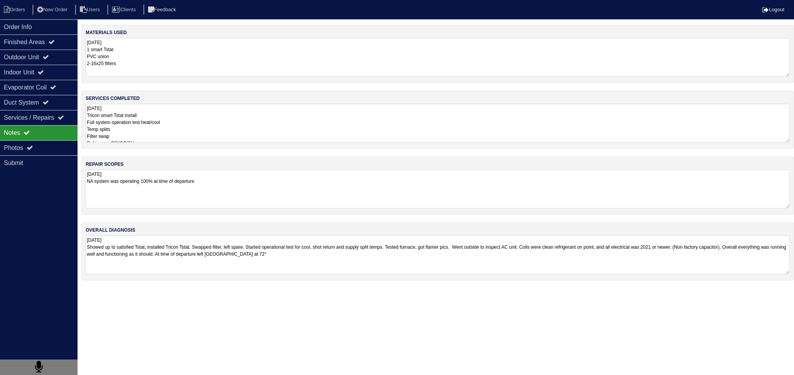
click at [159, 100] on div "services completed 8.23.25 Tricon smart Tstat install Full system operation tes…" at bounding box center [437, 120] width 713 height 58
click at [159, 104] on div "services completed 8.23.25 Tricon smart Tstat install Full system operation tes…" at bounding box center [437, 120] width 713 height 58
drag, startPoint x: 161, startPoint y: 108, endPoint x: 164, endPoint y: 113, distance: 5.9
click at [164, 113] on textarea "8.23.25 Tricon smart Tstat install Full system operation test heat/cool Temp sp…" at bounding box center [438, 123] width 704 height 39
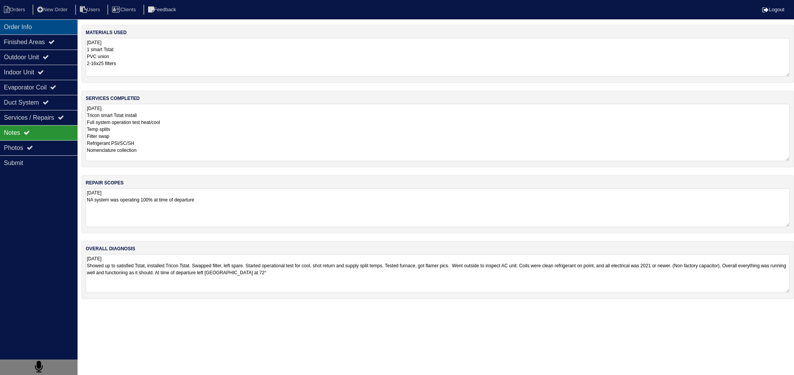
click at [37, 21] on div "Order Info" at bounding box center [39, 26] width 78 height 15
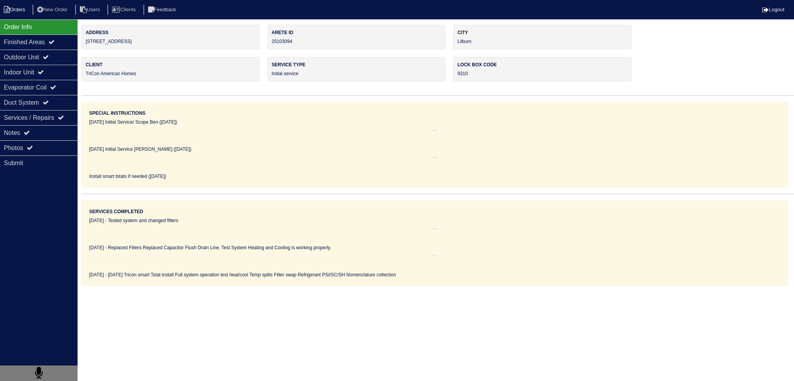
click at [19, 12] on li "Orders" at bounding box center [15, 10] width 31 height 10
select select "15"
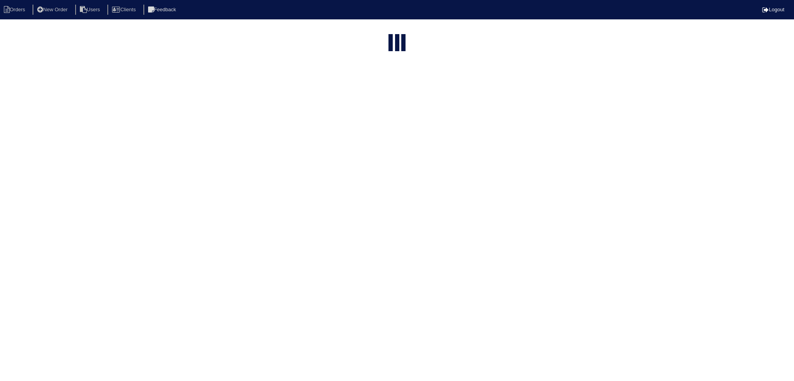
type input "matt"
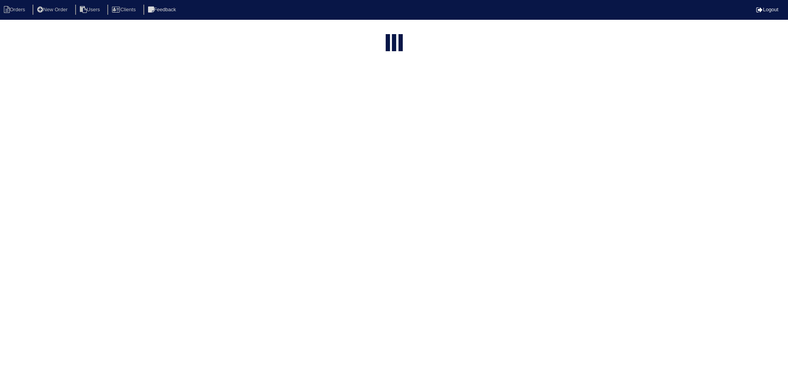
select select "field complete"
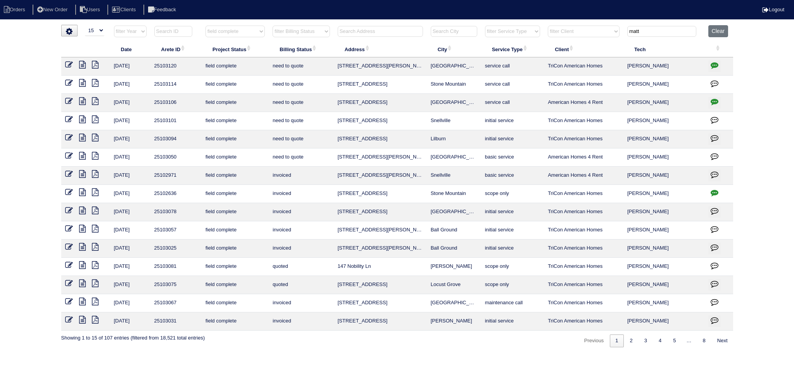
click at [84, 100] on icon at bounding box center [82, 101] width 7 height 8
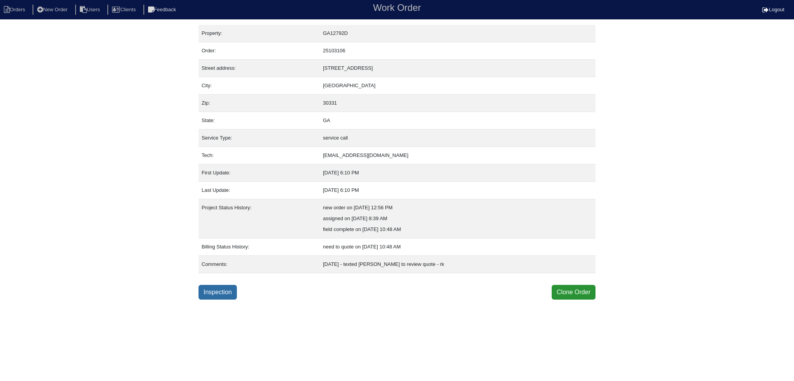
click at [211, 293] on link "Inspection" at bounding box center [218, 292] width 38 height 15
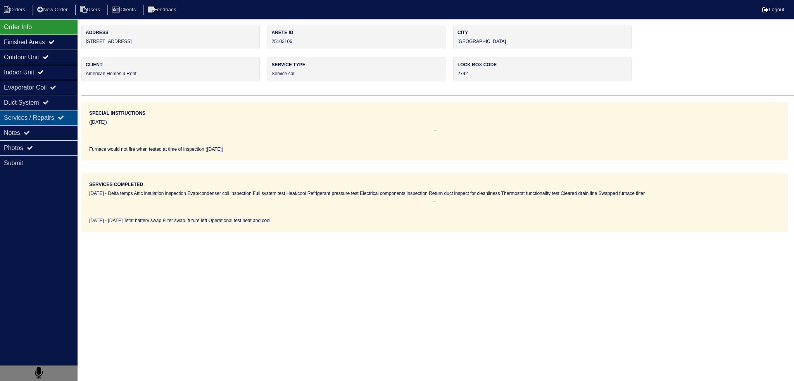
click at [45, 124] on div "Services / Repairs" at bounding box center [39, 117] width 78 height 15
click at [44, 135] on div "Notes" at bounding box center [39, 132] width 78 height 15
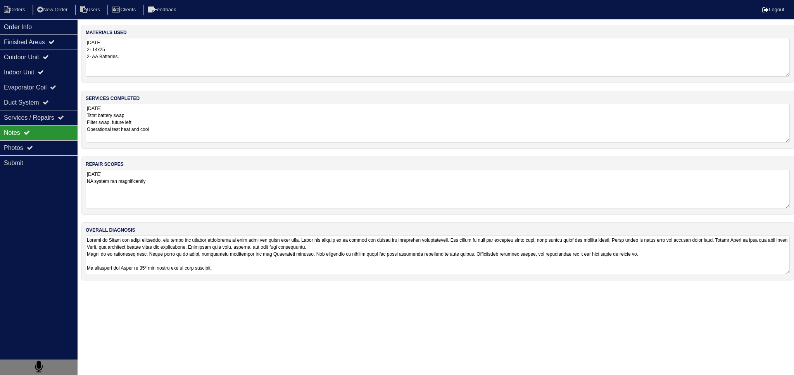
click at [183, 134] on textarea "08.23.25 Tstat battery swap Filter swap, future left Operational test heat and …" at bounding box center [438, 123] width 704 height 39
click at [40, 66] on div "Indoor Unit" at bounding box center [39, 72] width 78 height 15
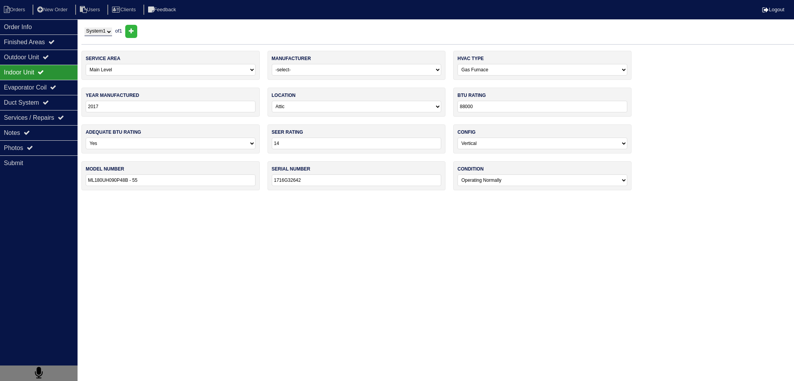
click at [36, 17] on nav "Orders New Order Users Clients Feedback Logout" at bounding box center [397, 9] width 794 height 19
click at [19, 6] on li "Orders" at bounding box center [15, 10] width 31 height 10
select select "15"
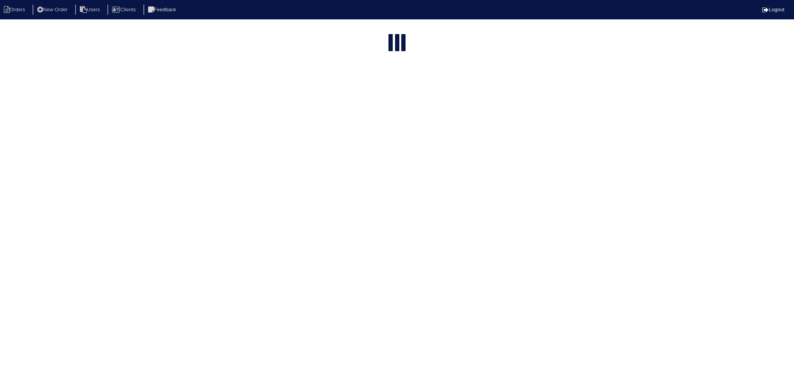
type input "matt"
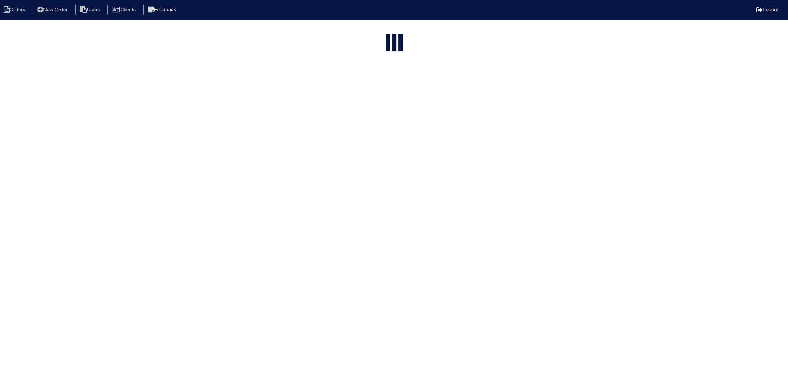
select select "field complete"
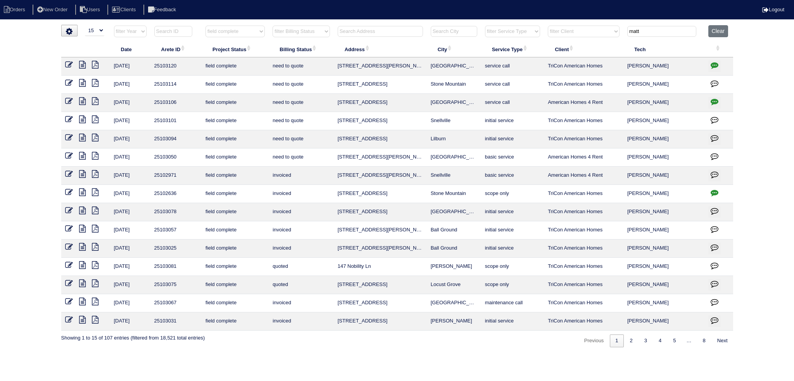
click at [82, 81] on icon at bounding box center [82, 83] width 7 height 8
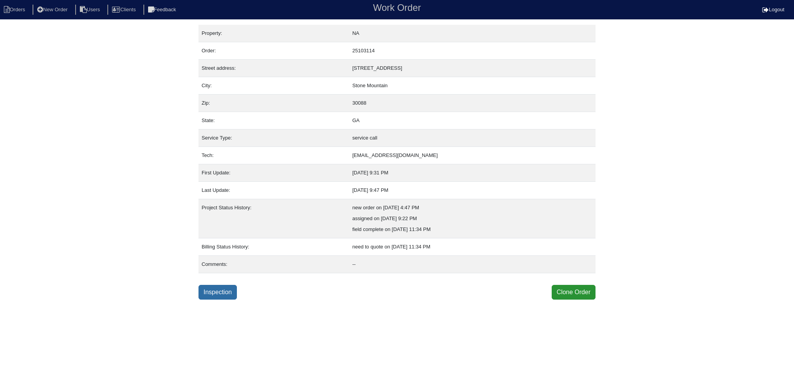
click at [237, 290] on link "Inspection" at bounding box center [218, 292] width 38 height 15
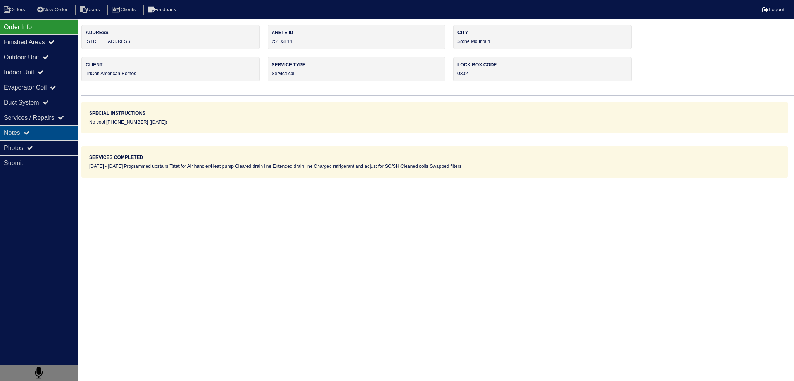
click at [52, 134] on div "Notes" at bounding box center [39, 132] width 78 height 15
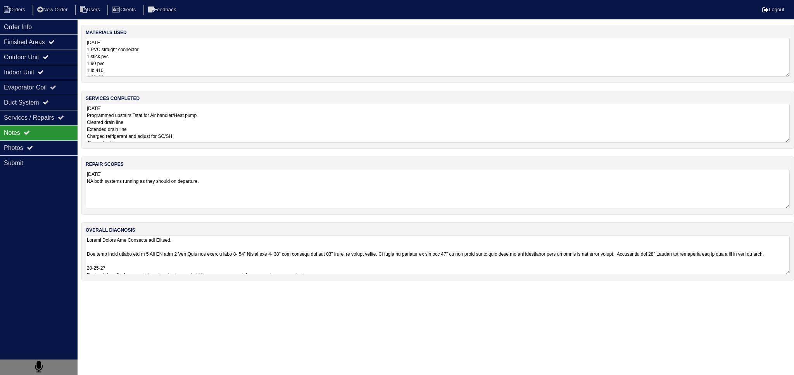
click at [172, 137] on textarea "[DATE] Programmed upstairs Tstat for Air handler/Heat pump Cleared drain line E…" at bounding box center [438, 123] width 704 height 39
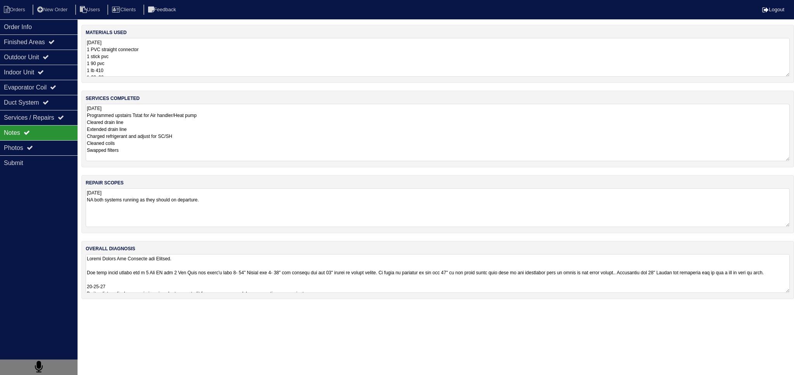
click at [171, 146] on textarea "[DATE] Programmed upstairs Tstat for Air handler/Heat pump Cleared drain line E…" at bounding box center [438, 132] width 704 height 57
click at [31, 28] on div "Order Info" at bounding box center [39, 26] width 78 height 15
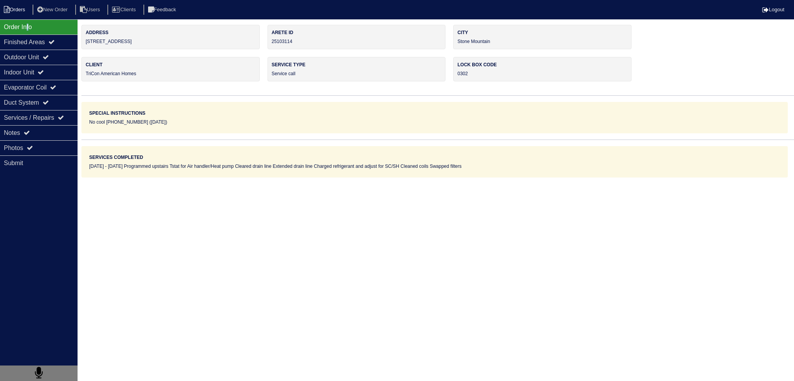
click at [17, 9] on li "Orders" at bounding box center [15, 10] width 31 height 10
select select "15"
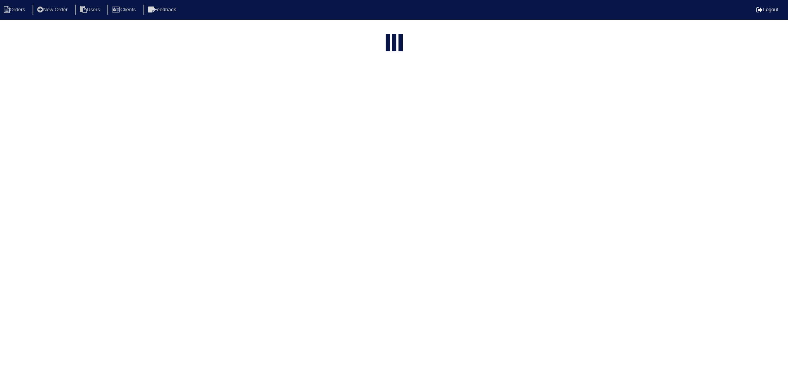
select select "field complete"
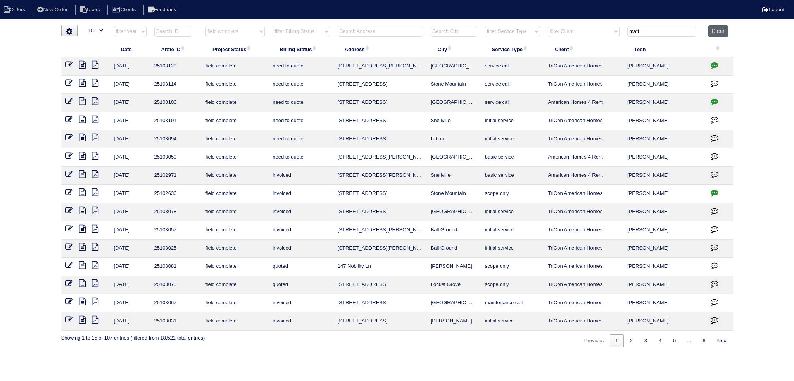
click at [726, 31] on button "Clear" at bounding box center [719, 31] width 20 height 12
select select
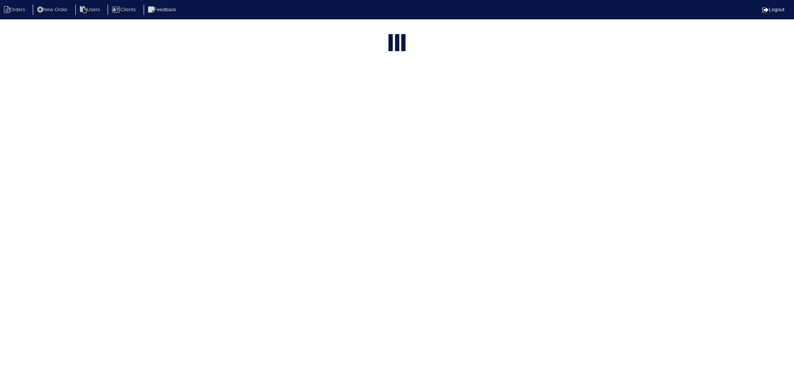
select select "15"
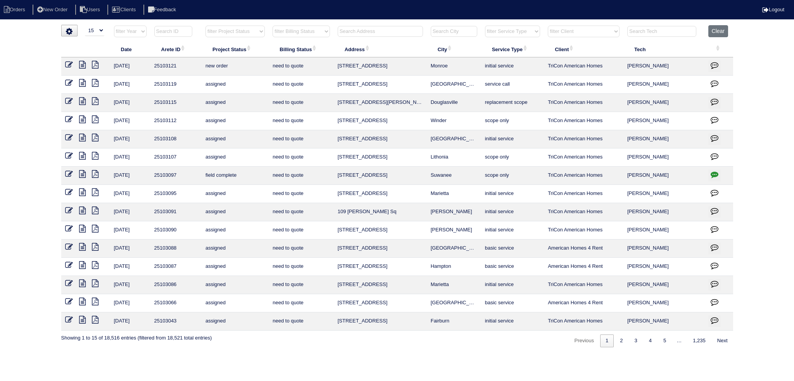
click at [374, 26] on input "text" at bounding box center [380, 31] width 85 height 11
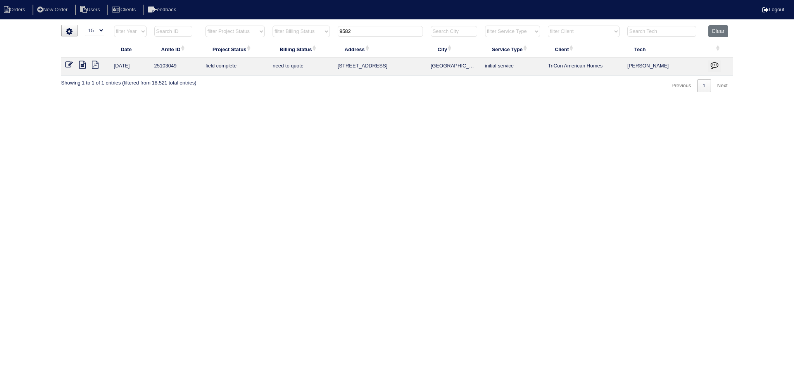
type input "9582"
click at [84, 65] on icon at bounding box center [82, 65] width 7 height 8
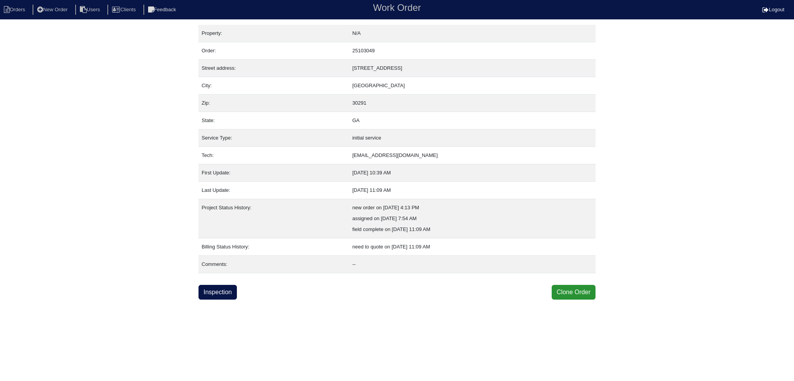
click at [213, 279] on div "Property: N/A Order: 25103049 Street address: [STREET_ADDRESS] City: [GEOGRAPHI…" at bounding box center [397, 162] width 397 height 275
click at [213, 287] on link "Inspection" at bounding box center [218, 292] width 38 height 15
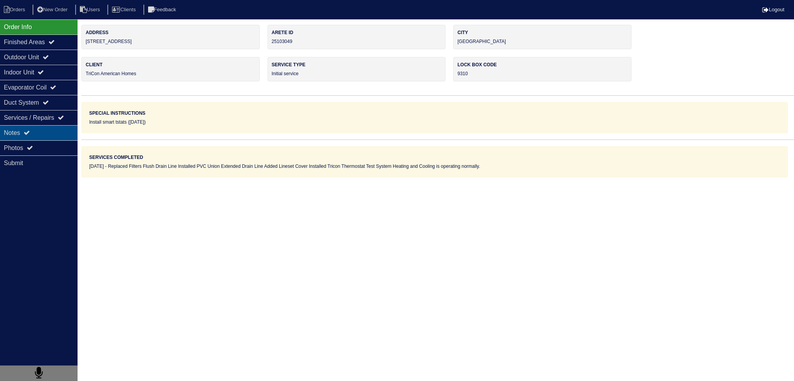
click at [45, 129] on div "Notes" at bounding box center [39, 132] width 78 height 15
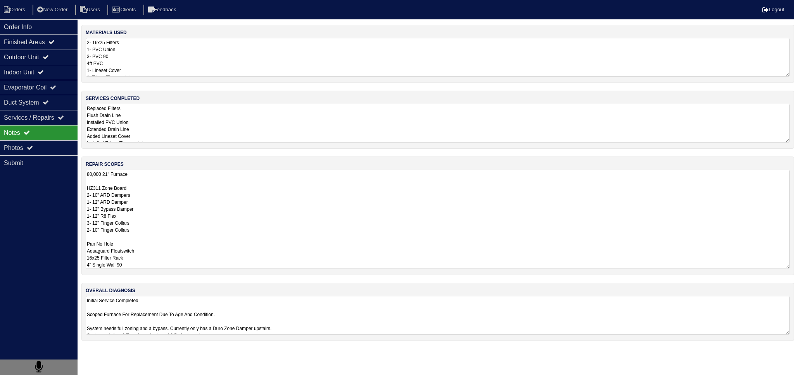
click at [127, 189] on textarea "80,000 21" Furnace HZ311 Zone Board 2- 10" ARD Dampers 1- 12" ARD Damper 1- 12"…" at bounding box center [438, 219] width 704 height 99
click at [144, 180] on textarea "80,000 21" Furnace HZ311 Zone Board 2- 10" ARD Dampers 1- 12" ARD Damper 1- 12"…" at bounding box center [438, 219] width 704 height 99
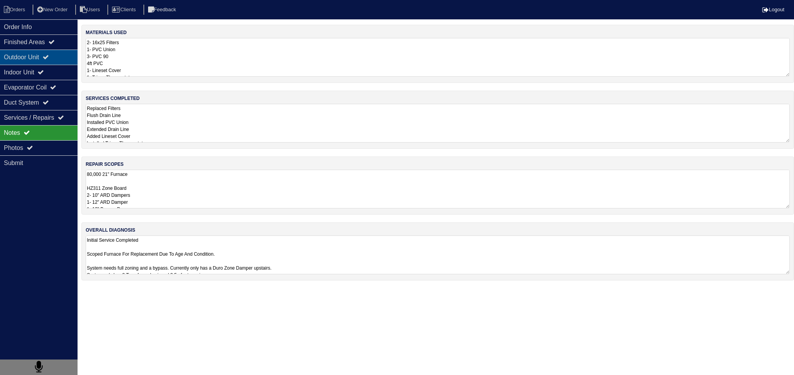
click at [49, 55] on icon at bounding box center [46, 57] width 6 height 6
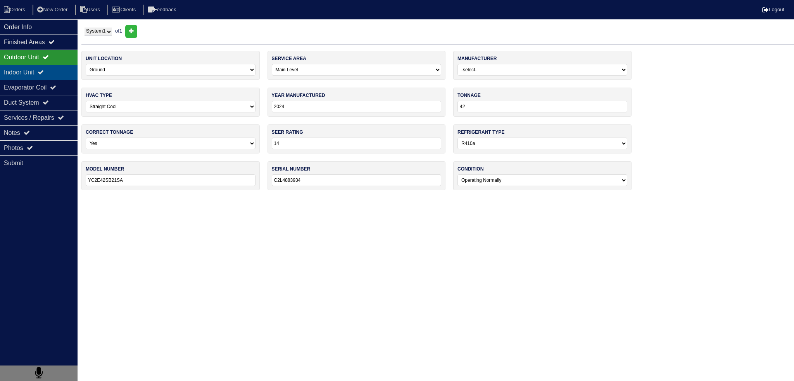
click at [44, 74] on icon at bounding box center [41, 72] width 6 height 6
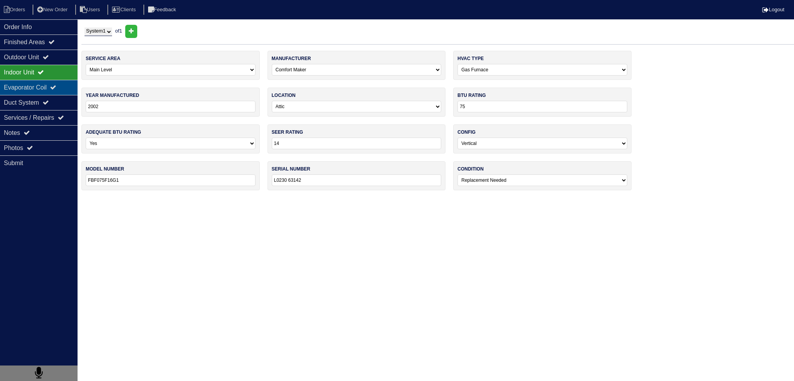
click at [50, 85] on div "Evaporator Coil" at bounding box center [39, 87] width 78 height 15
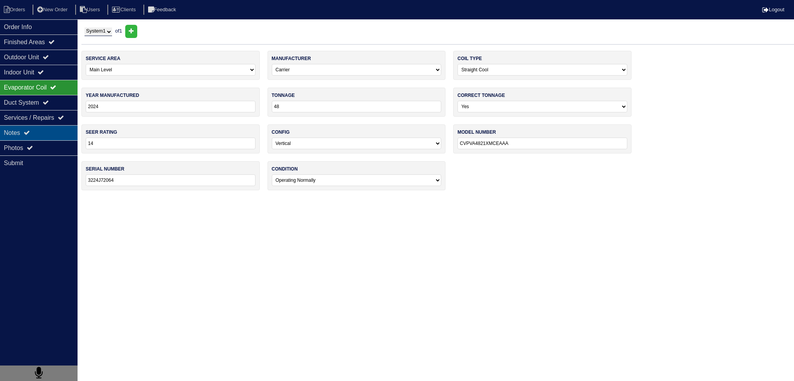
click at [46, 139] on div "Notes" at bounding box center [39, 132] width 78 height 15
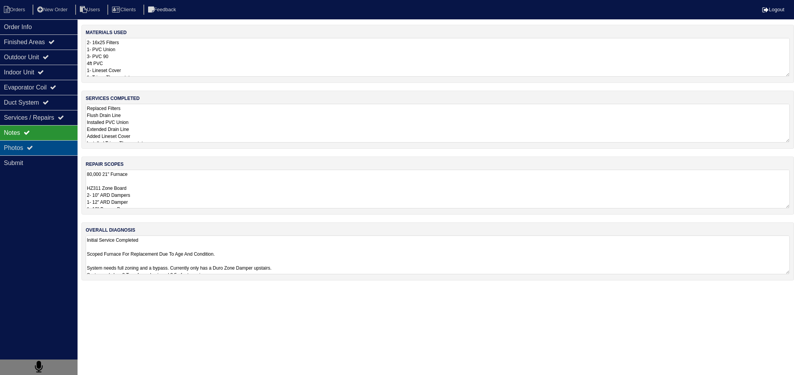
drag, startPoint x: 52, startPoint y: 149, endPoint x: 176, endPoint y: 145, distance: 124.5
click at [53, 149] on div "Photos" at bounding box center [39, 147] width 78 height 15
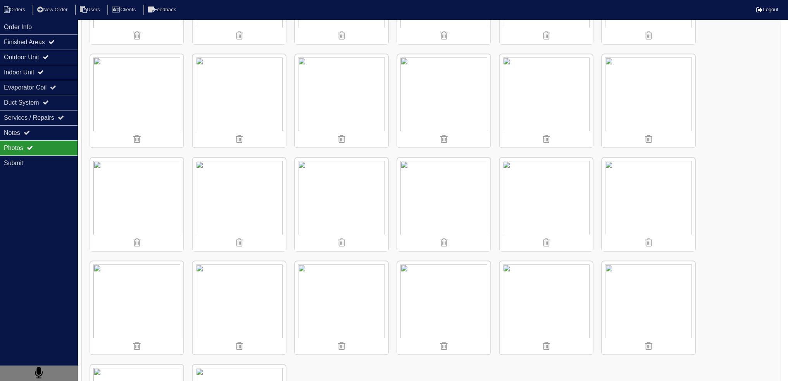
scroll to position [659, 0]
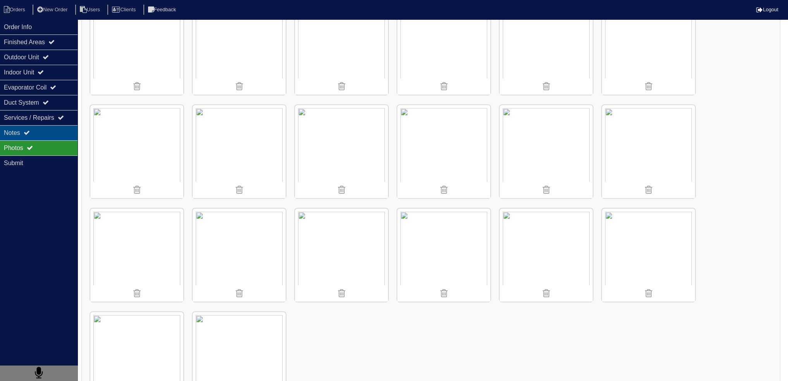
click at [22, 130] on div "Notes" at bounding box center [39, 132] width 78 height 15
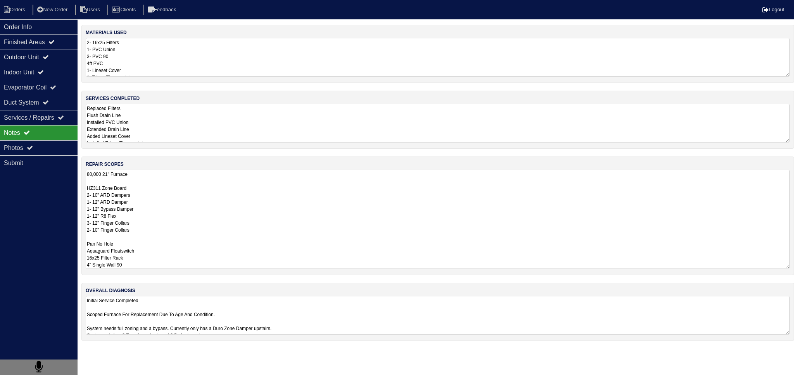
click at [168, 183] on textarea "80,000 21" Furnace HZ311 Zone Board 2- 10" ARD Dampers 1- 12" ARD Damper 1- 12"…" at bounding box center [438, 219] width 704 height 99
click at [182, 303] on html "Orders New Order Users Clients Feedback Logout Orders New Order Users Clients M…" at bounding box center [397, 174] width 794 height 349
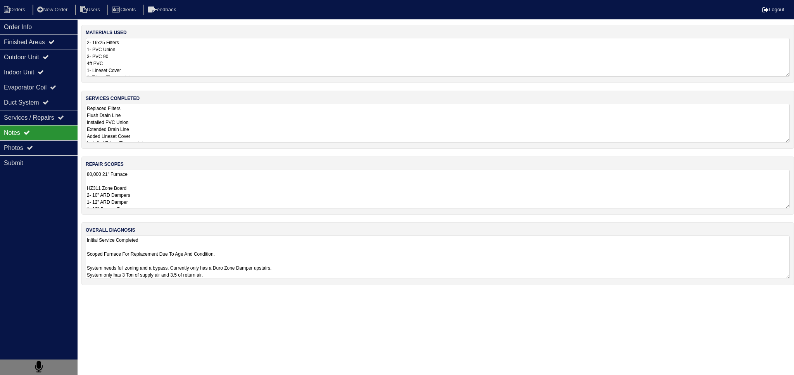
click at [186, 254] on textarea "Initial Service Completed Scoped Furnace For Replacement Due To Age And Conditi…" at bounding box center [438, 257] width 704 height 43
click at [189, 259] on textarea "Initial Service Completed Scoped Furnace For Replacement Due To Age And Conditi…" at bounding box center [438, 257] width 704 height 43
click at [224, 277] on textarea "Initial Service Completed Scoped Furnace For Replacement Due To Age And Conditi…" at bounding box center [438, 257] width 704 height 43
click at [237, 261] on textarea "Initial Service Completed Scoped Furnace For Replacement Due To Age And Conditi…" at bounding box center [438, 257] width 704 height 43
click at [57, 138] on div "Notes" at bounding box center [39, 132] width 78 height 15
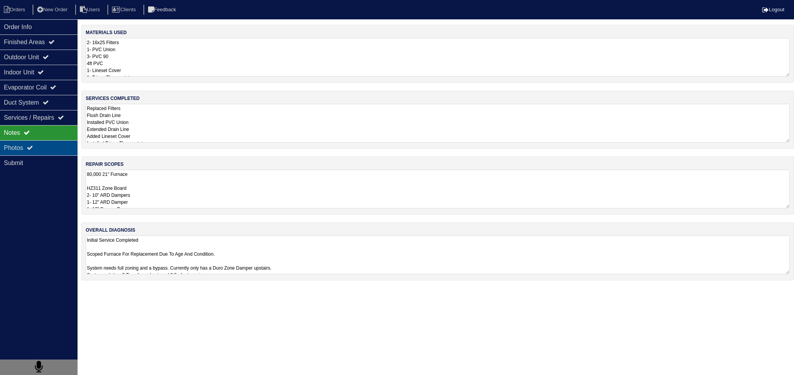
click at [56, 142] on div "Photos" at bounding box center [39, 147] width 78 height 15
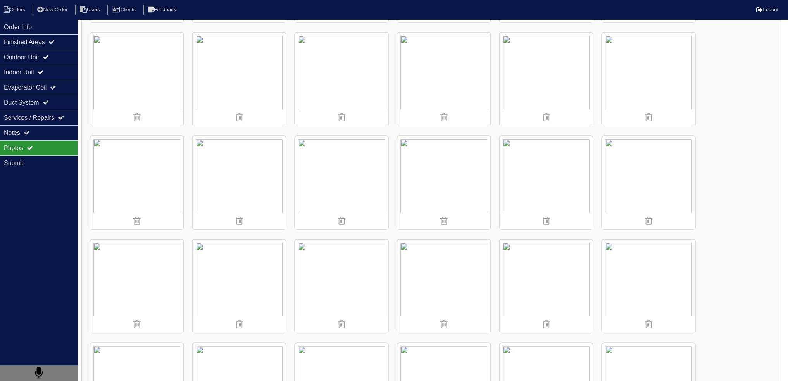
scroll to position [310, 0]
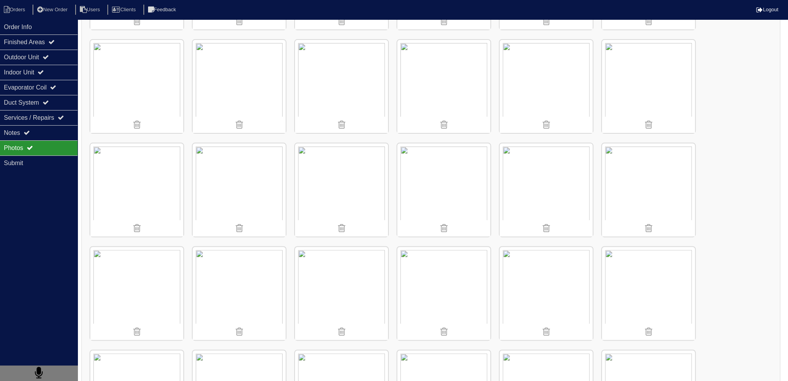
click at [443, 204] on img at bounding box center [444, 189] width 93 height 93
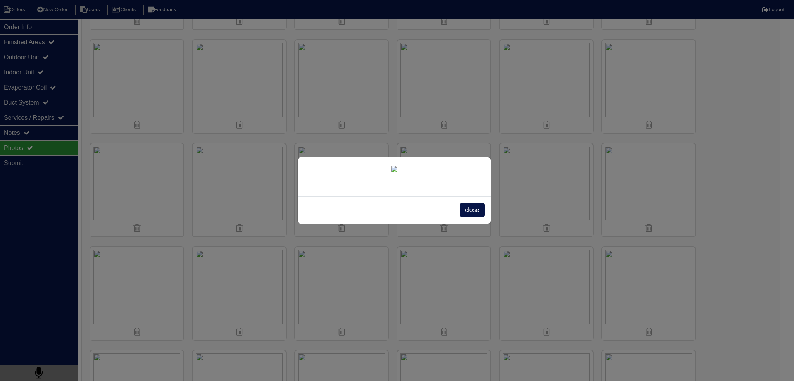
click at [477, 218] on span "close" at bounding box center [472, 210] width 24 height 15
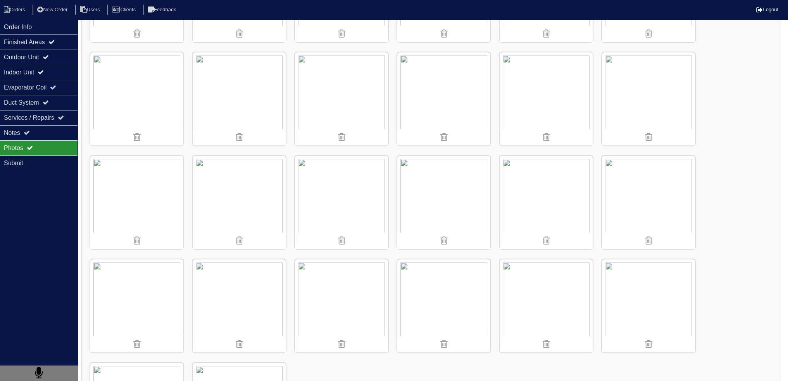
scroll to position [621, 0]
